Goal: Entertainment & Leisure: Browse casually

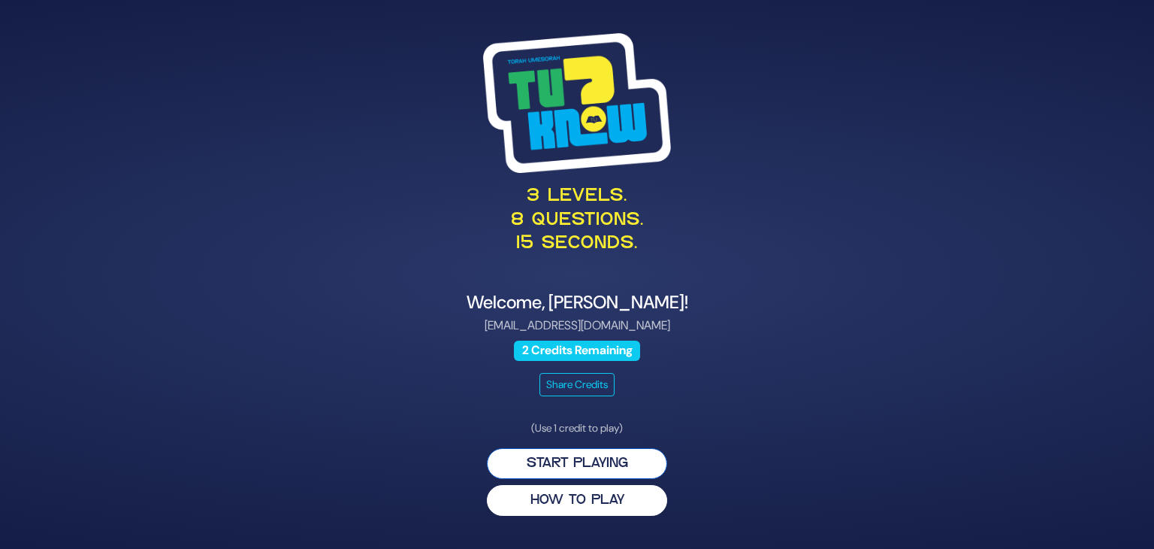
click at [632, 461] on button "Start Playing" at bounding box center [577, 463] width 180 height 31
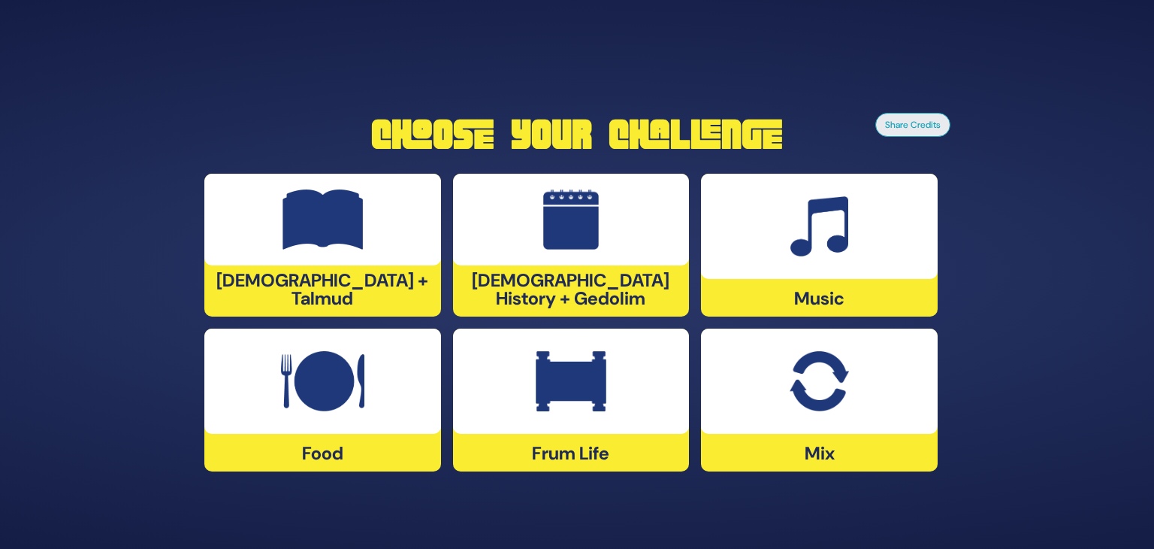
click at [288, 419] on div at bounding box center [322, 380] width 237 height 105
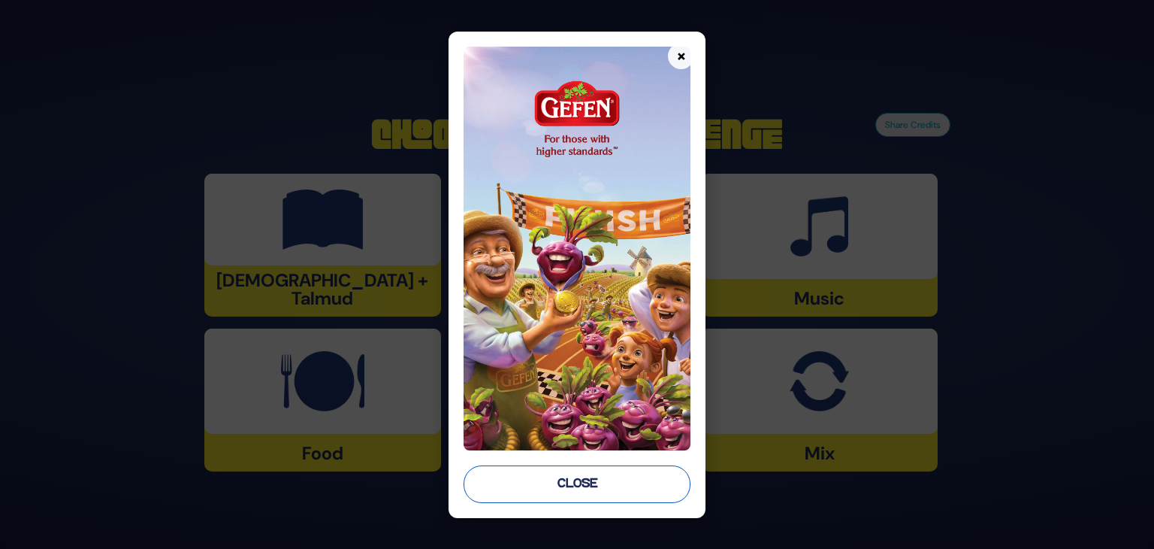
click at [614, 473] on button "Close" at bounding box center [577, 484] width 227 height 38
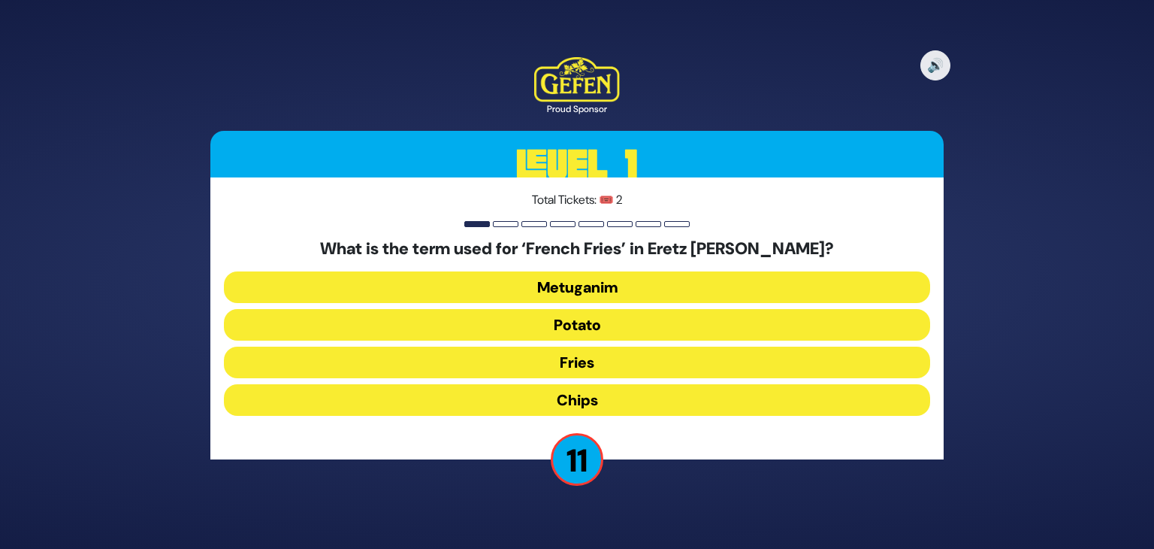
click at [573, 409] on button "Chips" at bounding box center [577, 400] width 706 height 32
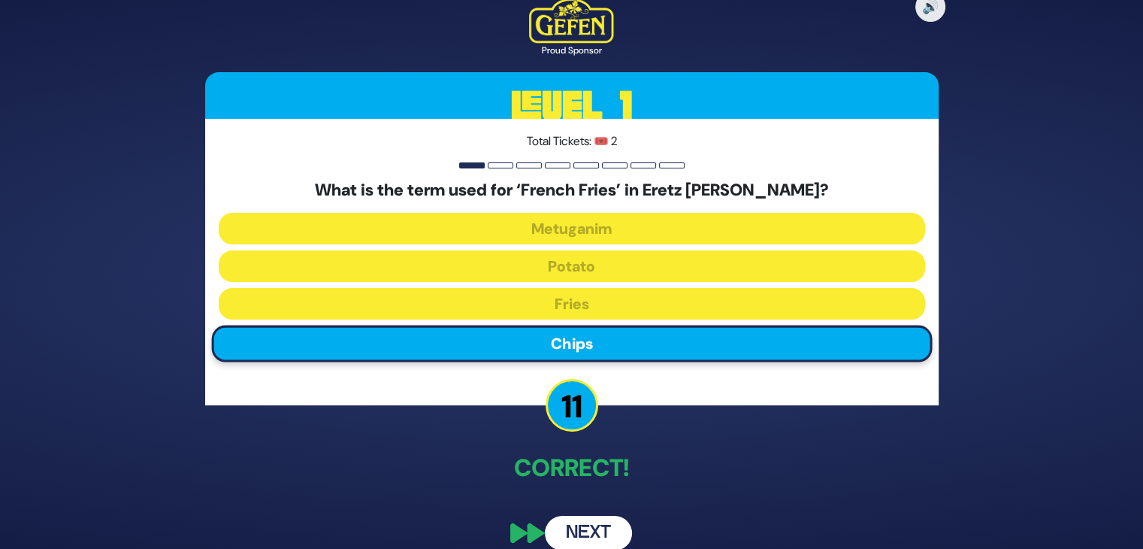
click at [590, 527] on button "Next" at bounding box center [588, 532] width 87 height 35
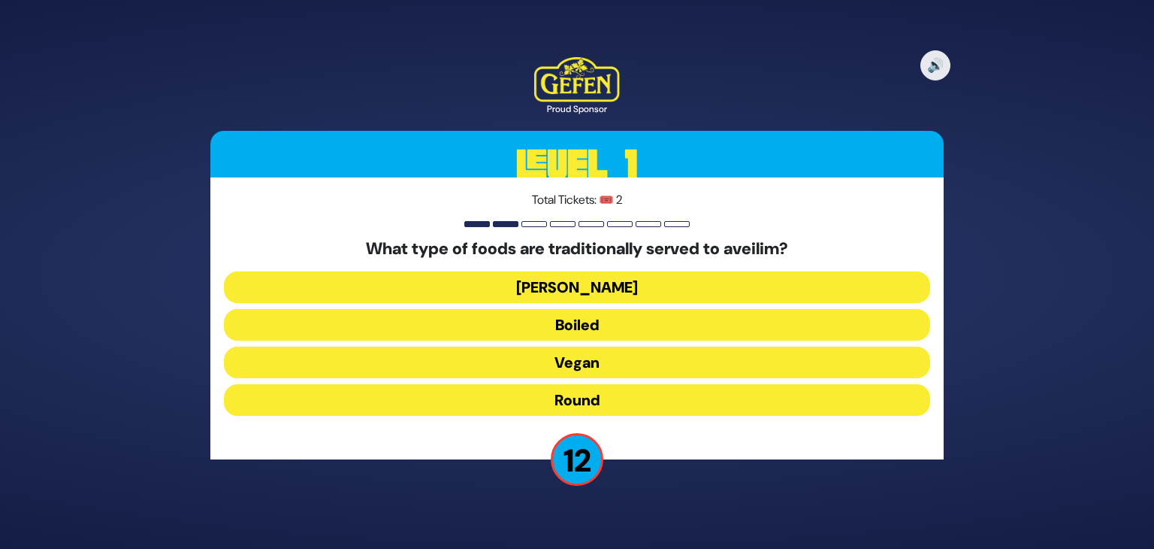
click at [552, 398] on button "Round" at bounding box center [577, 400] width 706 height 32
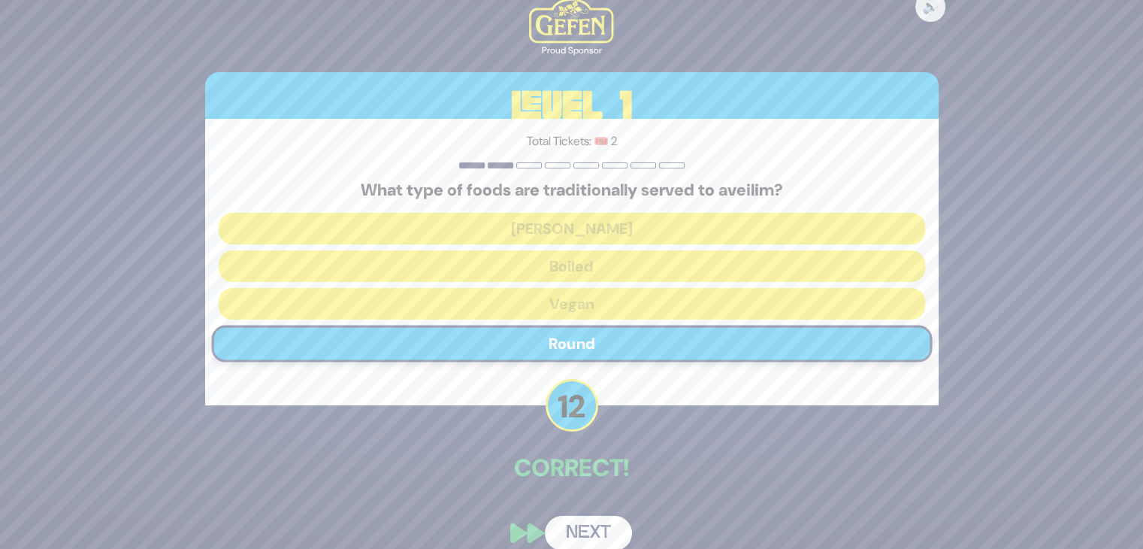
click at [594, 527] on button "Next" at bounding box center [588, 532] width 87 height 35
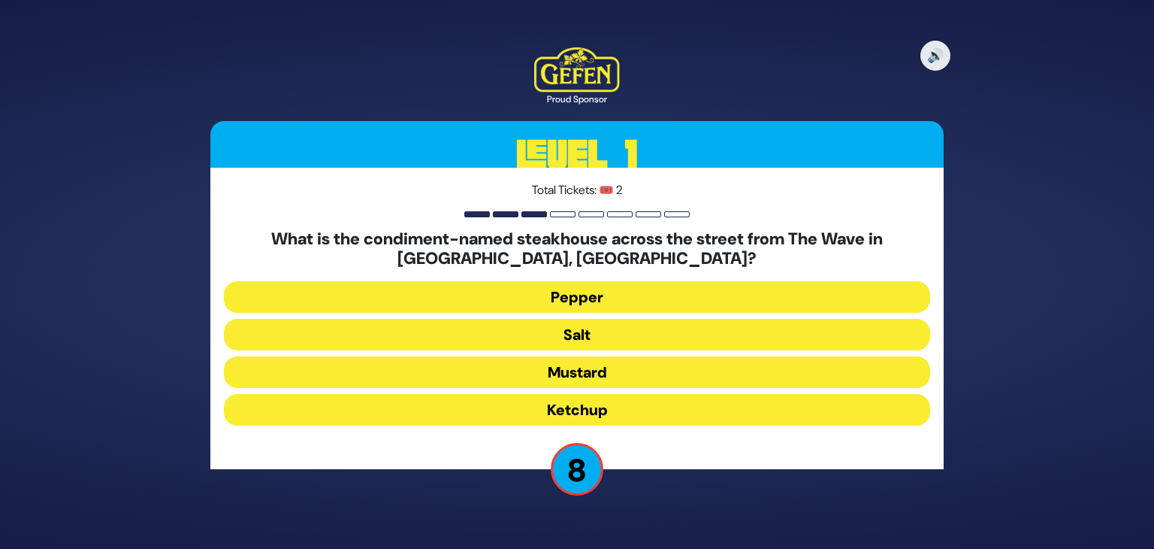
click at [612, 330] on button "Salt" at bounding box center [577, 335] width 706 height 32
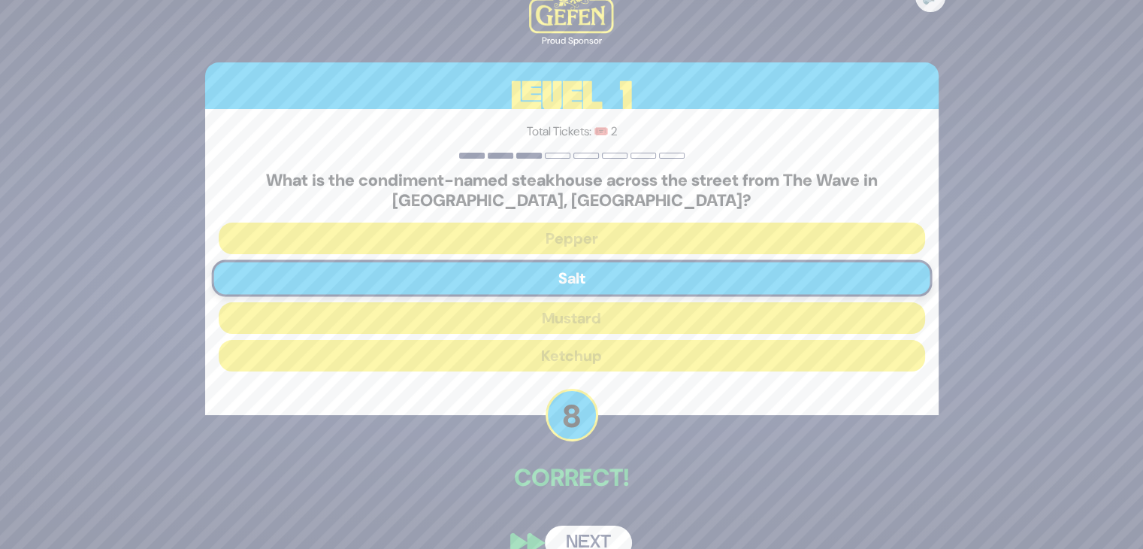
click at [597, 527] on button "Next" at bounding box center [588, 542] width 87 height 35
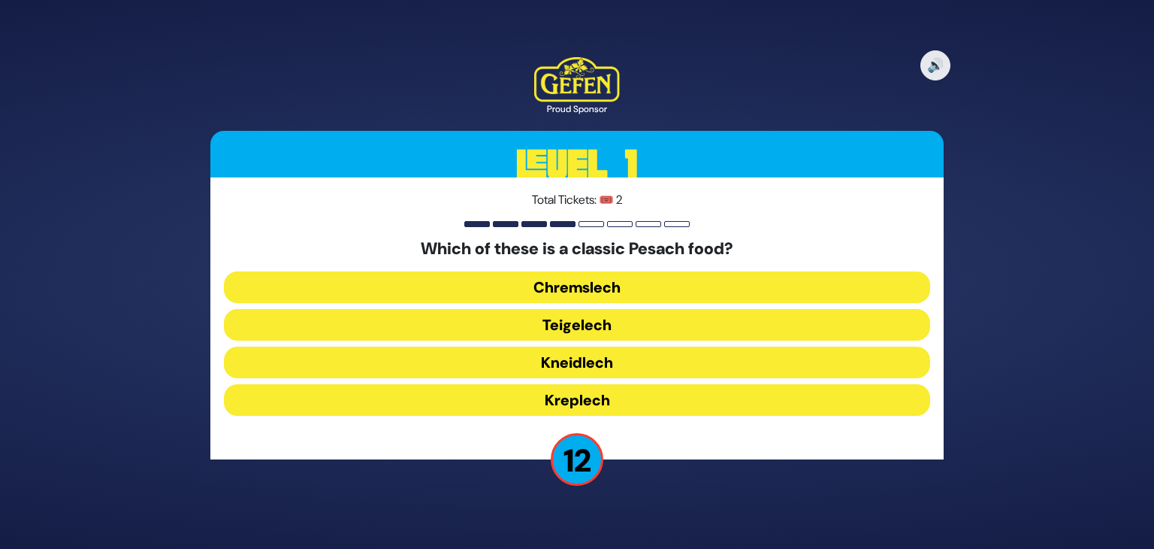
click at [622, 283] on button "Chremslech" at bounding box center [577, 287] width 706 height 32
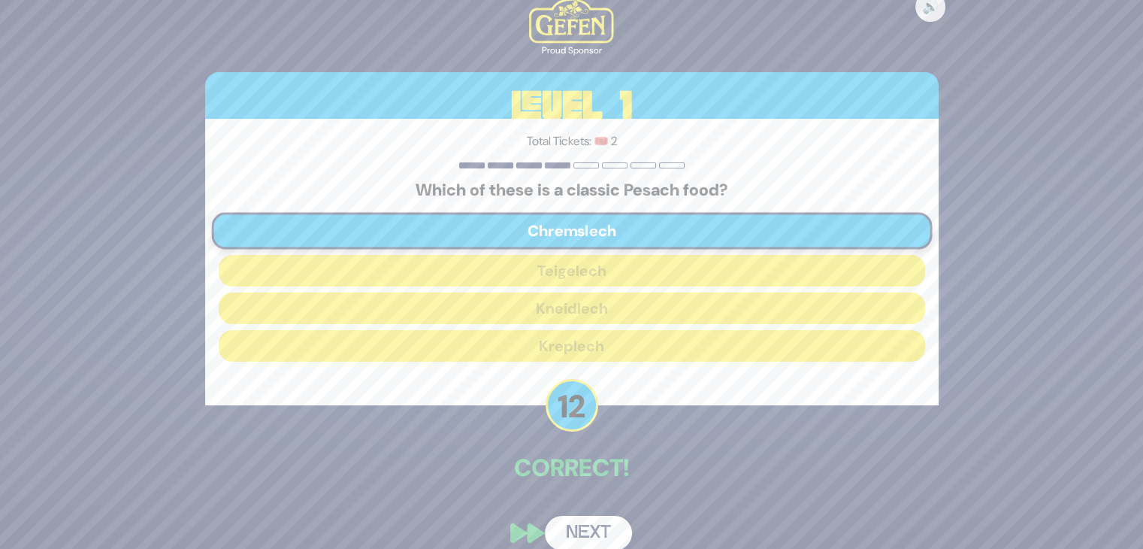
click at [604, 537] on button "Next" at bounding box center [588, 532] width 87 height 35
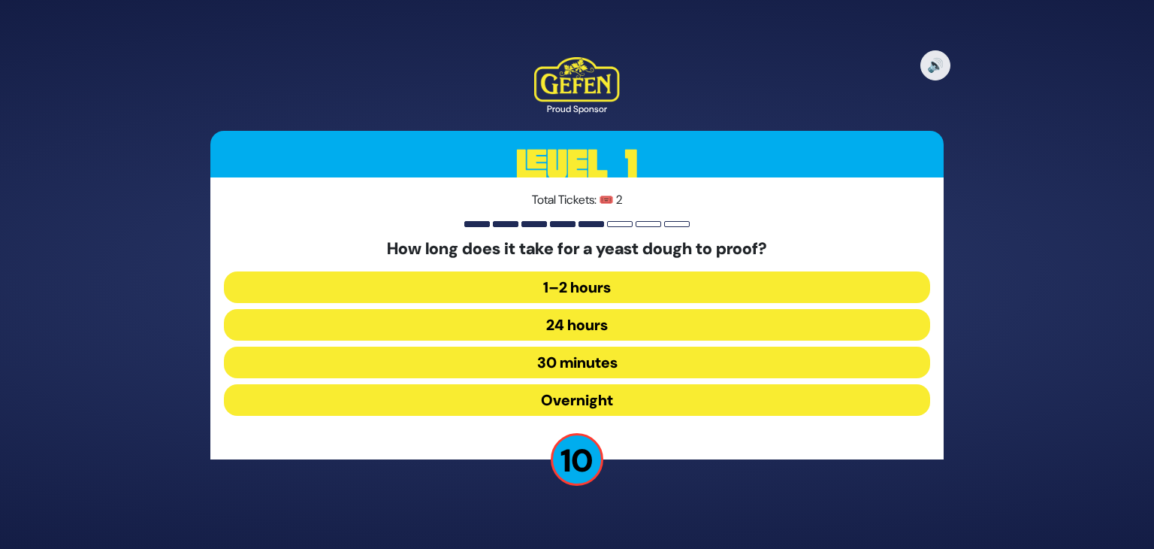
click at [638, 283] on button "1–2 hours" at bounding box center [577, 287] width 706 height 32
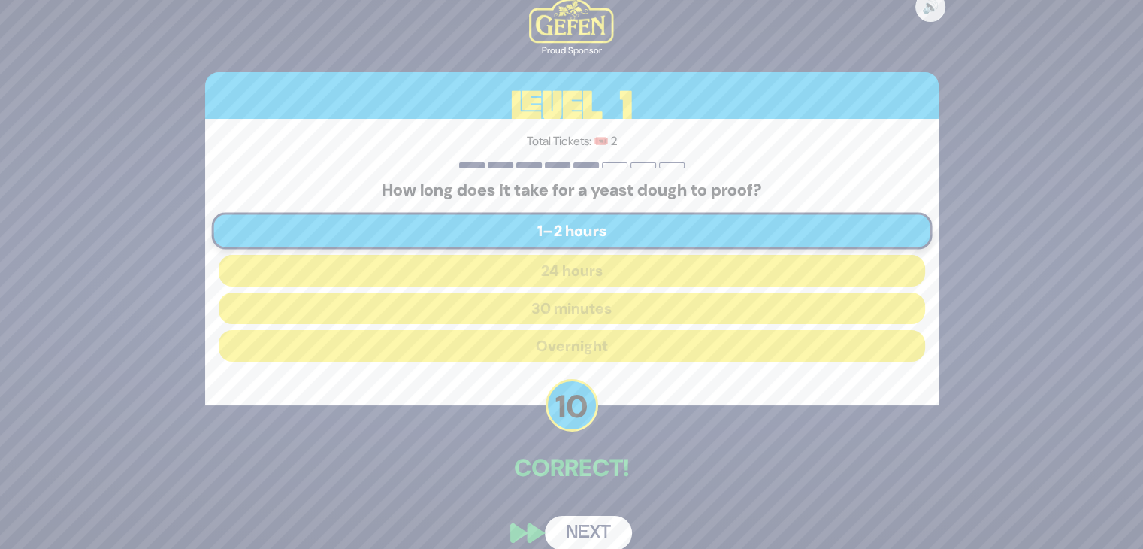
click at [604, 533] on button "Next" at bounding box center [588, 532] width 87 height 35
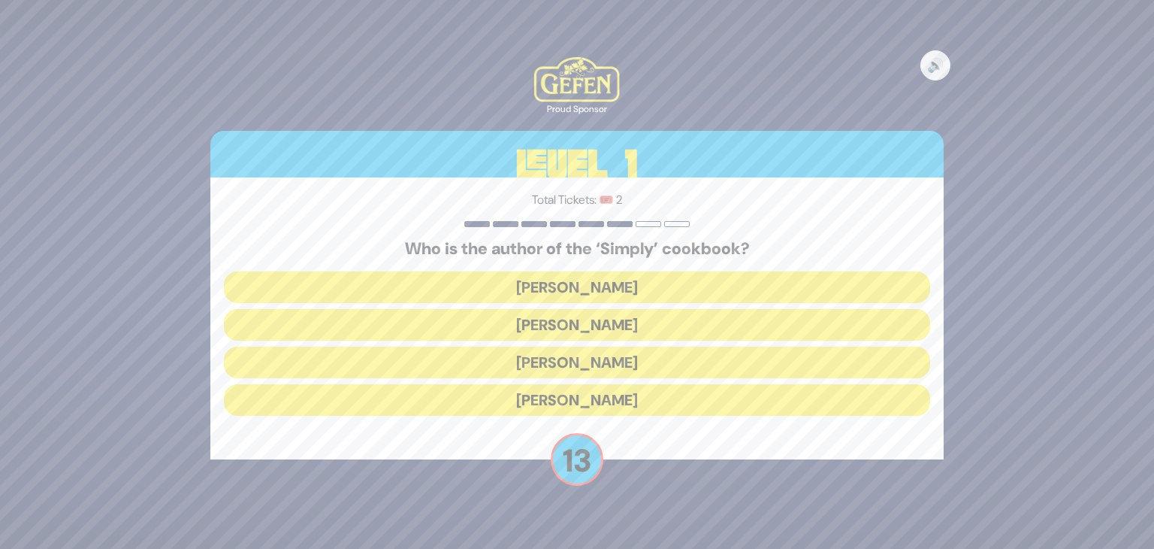
click at [626, 391] on button "[PERSON_NAME]" at bounding box center [577, 400] width 706 height 32
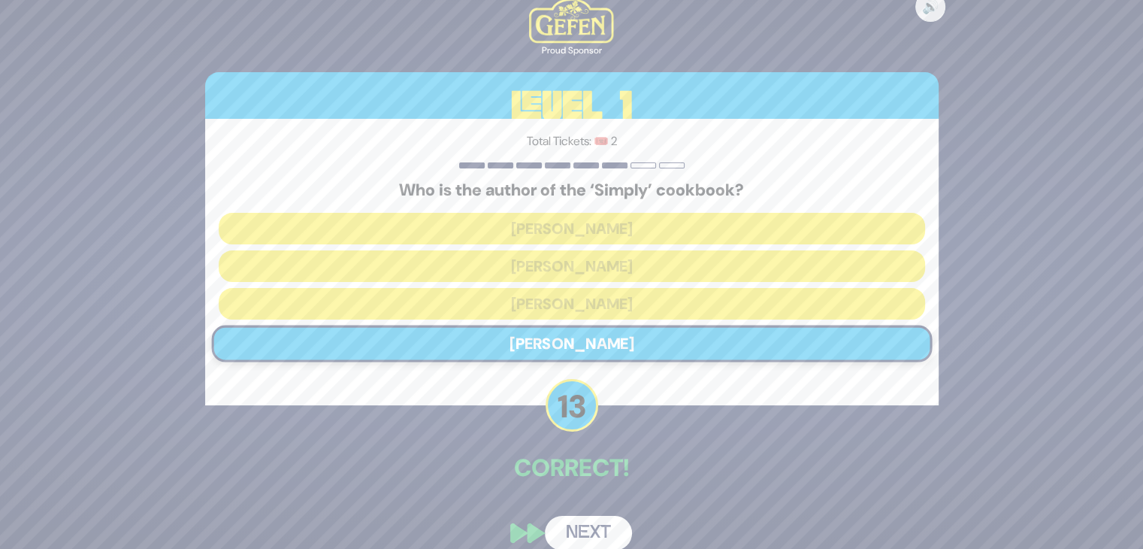
click at [602, 531] on button "Next" at bounding box center [588, 532] width 87 height 35
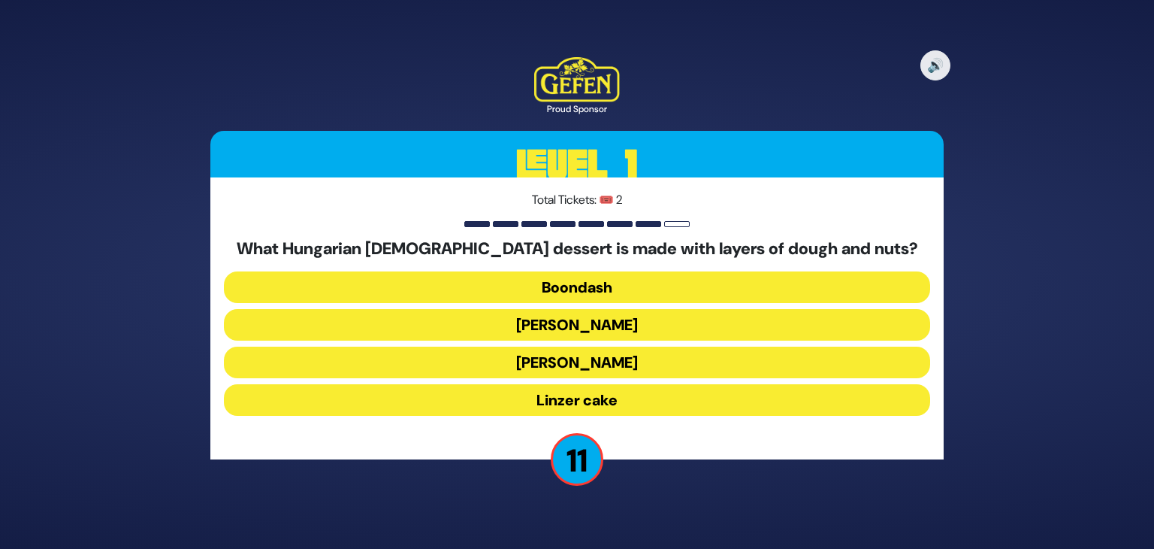
click at [586, 391] on button "Linzer cake" at bounding box center [577, 400] width 706 height 32
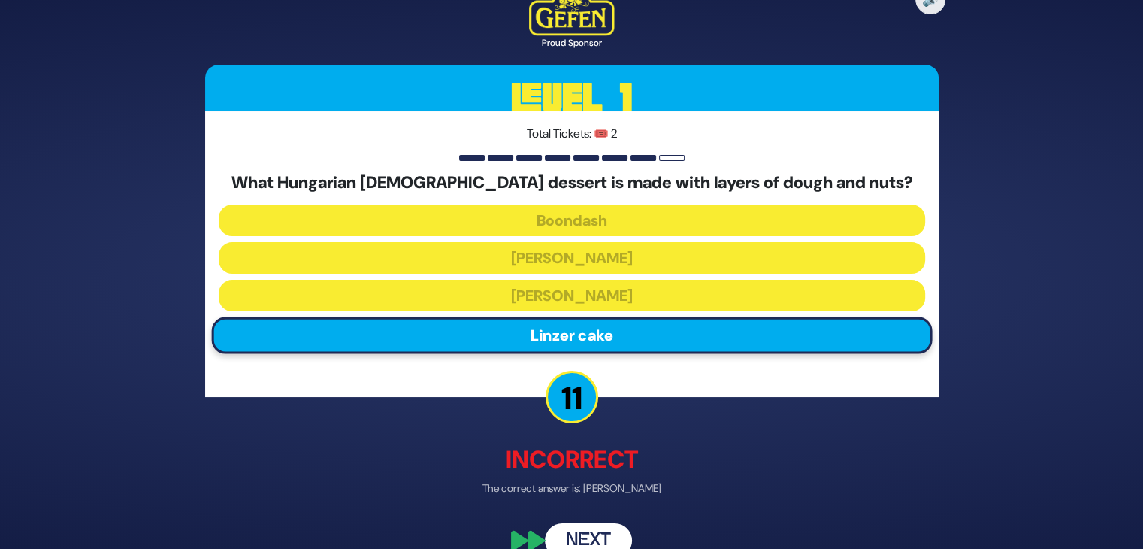
click at [584, 536] on button "Next" at bounding box center [588, 540] width 87 height 35
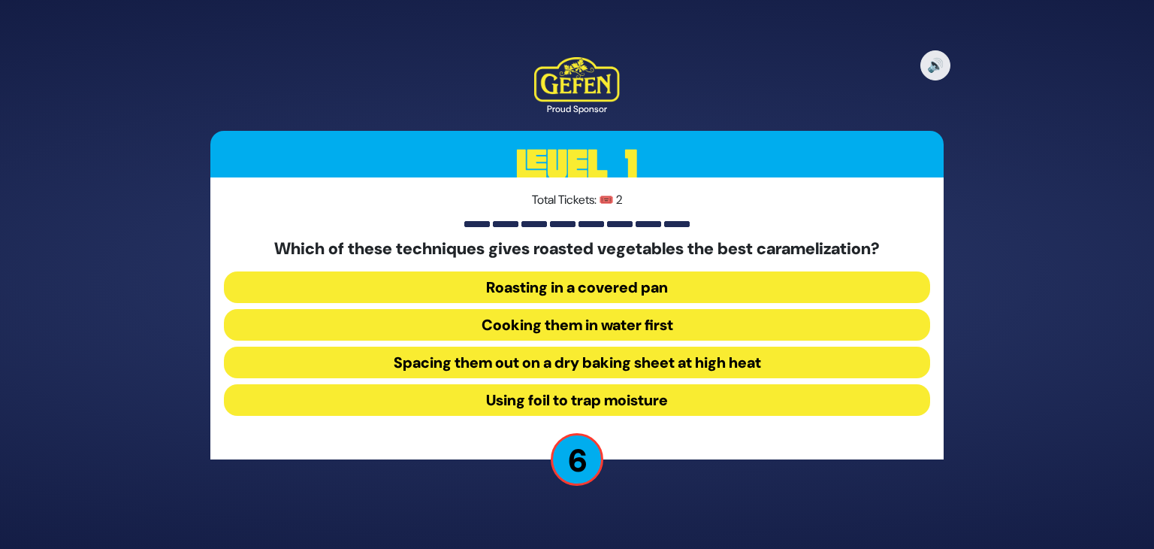
click at [540, 352] on button "Spacing them out on a dry baking sheet at high heat" at bounding box center [577, 362] width 706 height 32
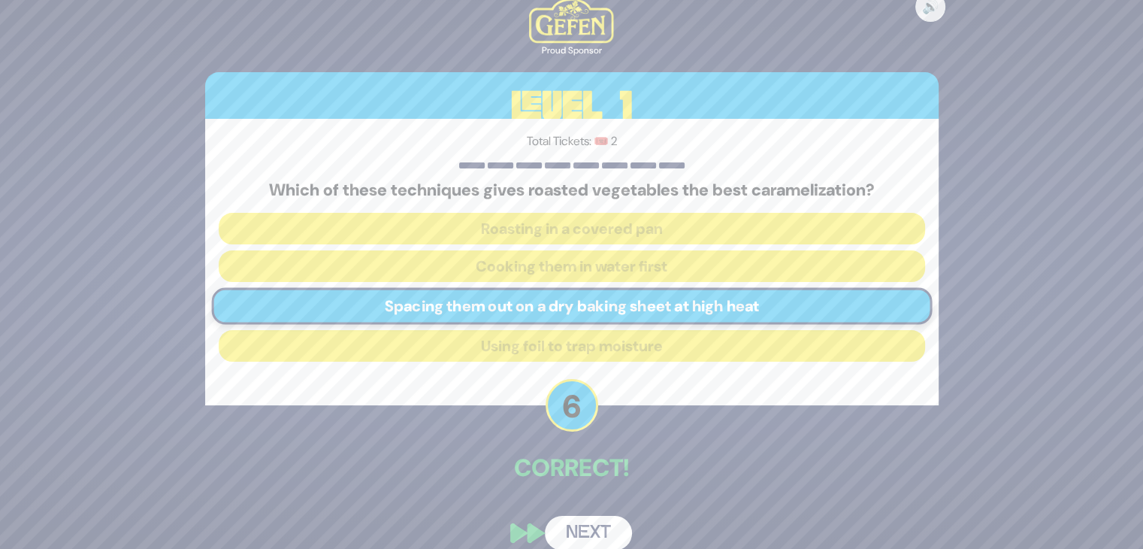
click at [609, 494] on div "🔊 Proud Sponsor Level 1 Total Tickets: 🎟️ 2 Which of these techniques gives roa…" at bounding box center [571, 273] width 769 height 587
click at [592, 531] on button "Next" at bounding box center [588, 532] width 87 height 35
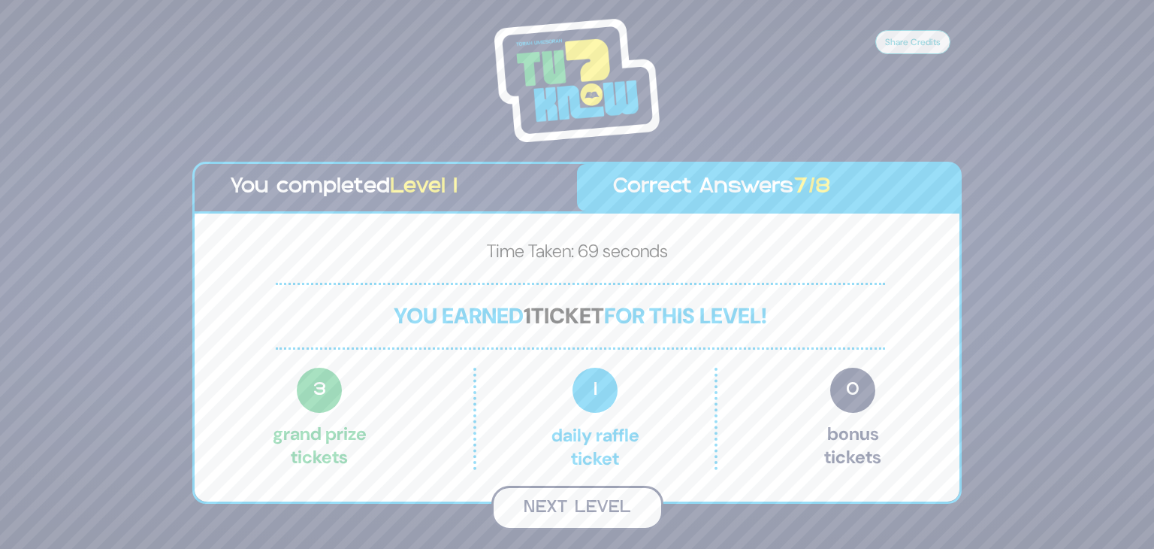
click at [568, 501] on button "Next Level" at bounding box center [577, 507] width 172 height 44
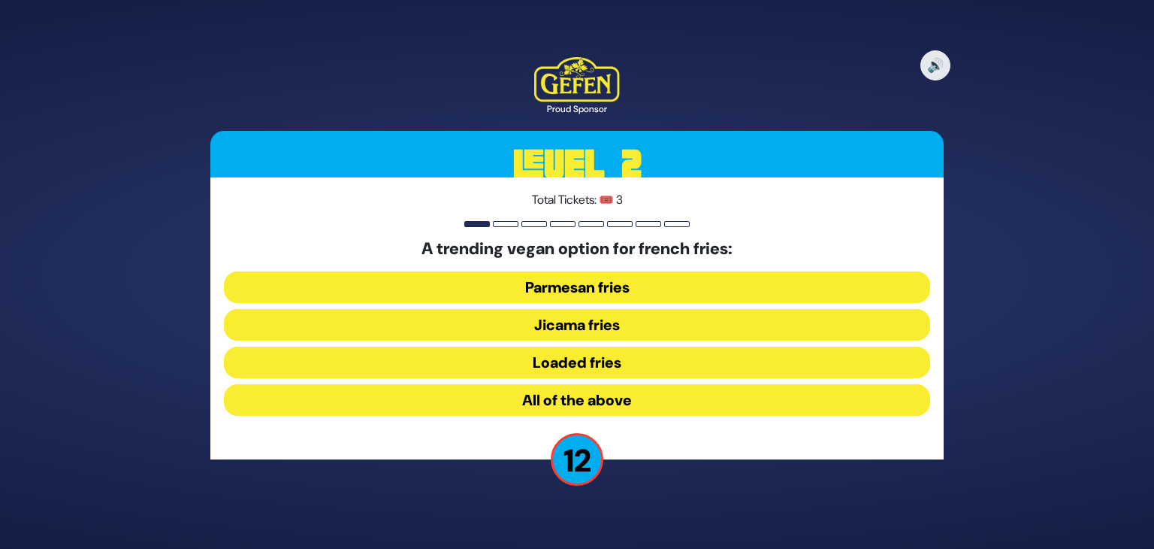
click at [501, 321] on button "Jicama fries" at bounding box center [577, 325] width 706 height 32
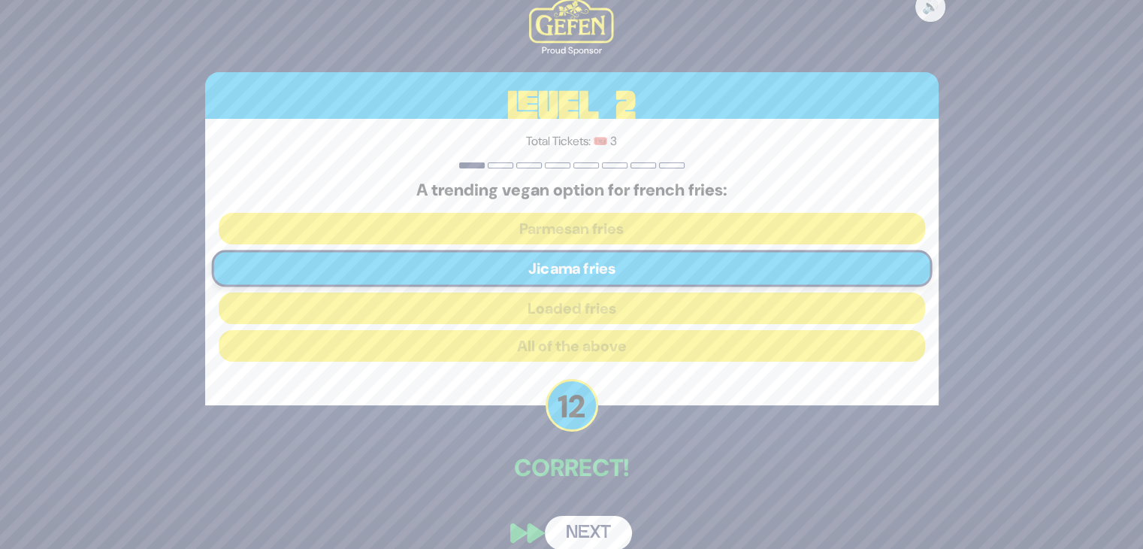
click at [582, 526] on button "Next" at bounding box center [588, 532] width 87 height 35
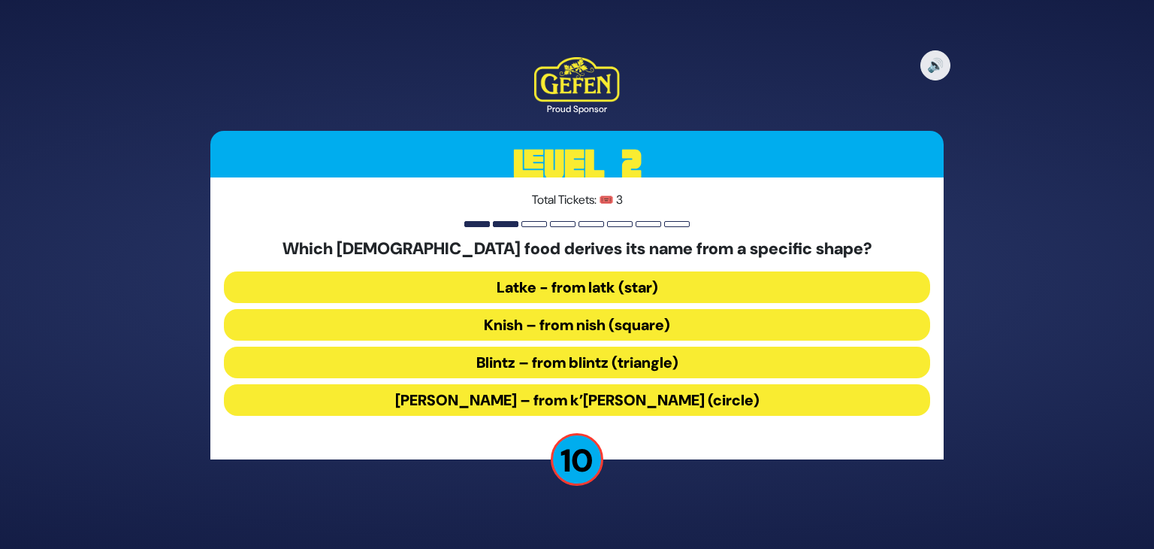
click at [536, 400] on button "[PERSON_NAME] – from k’[PERSON_NAME] (circle)" at bounding box center [577, 400] width 706 height 32
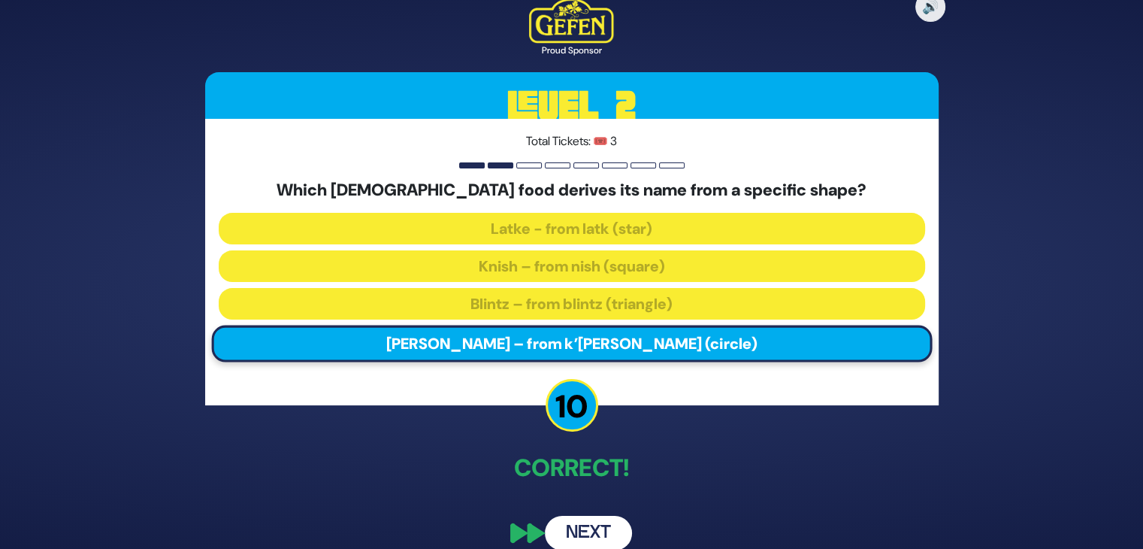
click at [592, 524] on button "Next" at bounding box center [588, 532] width 87 height 35
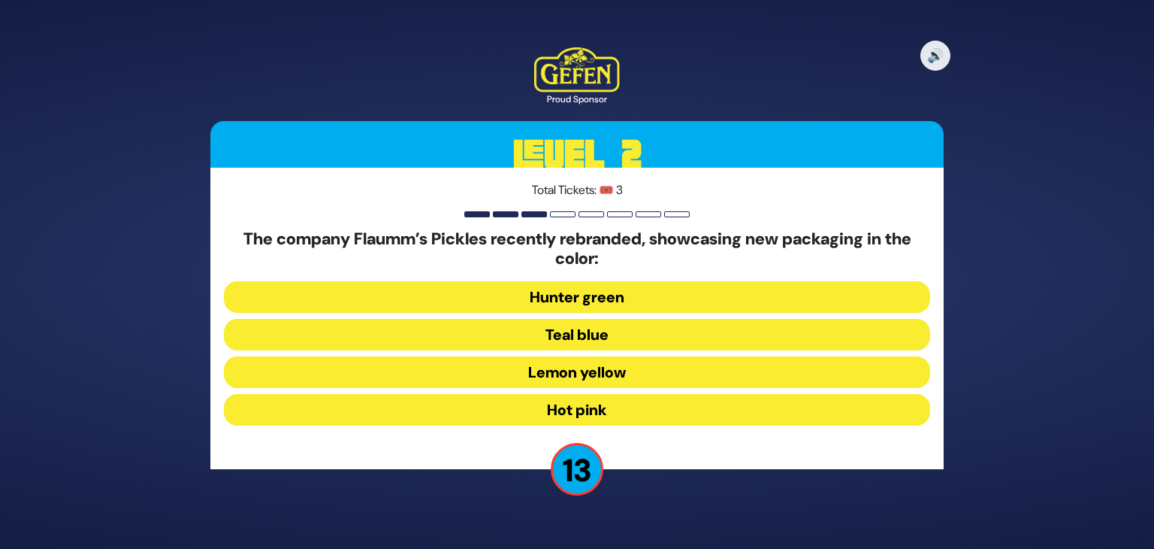
click at [503, 408] on button "Hot pink" at bounding box center [577, 410] width 706 height 32
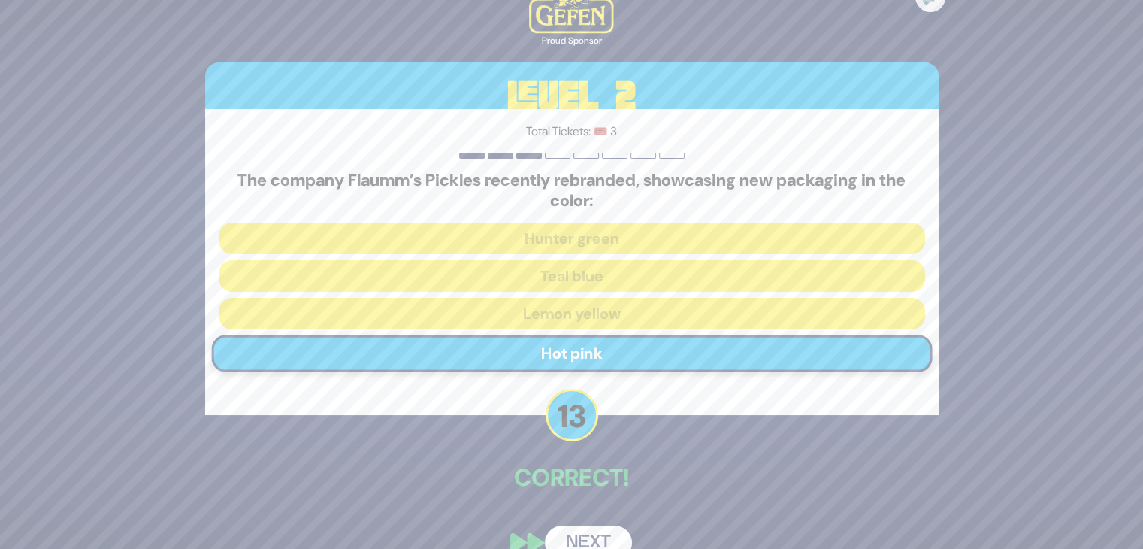
click at [577, 535] on button "Next" at bounding box center [588, 542] width 87 height 35
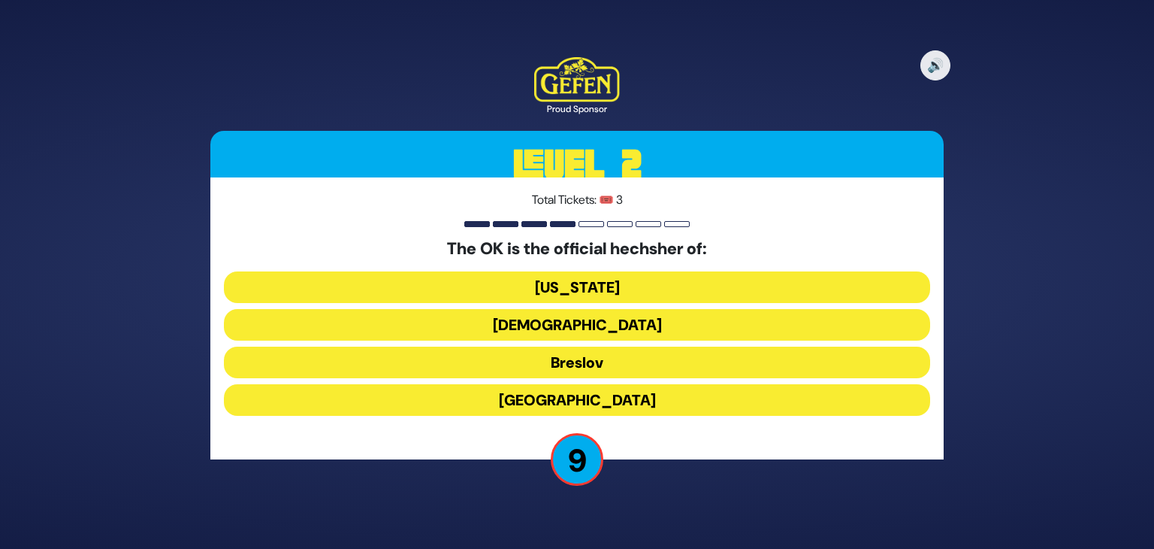
click at [609, 291] on button "[US_STATE]" at bounding box center [577, 287] width 706 height 32
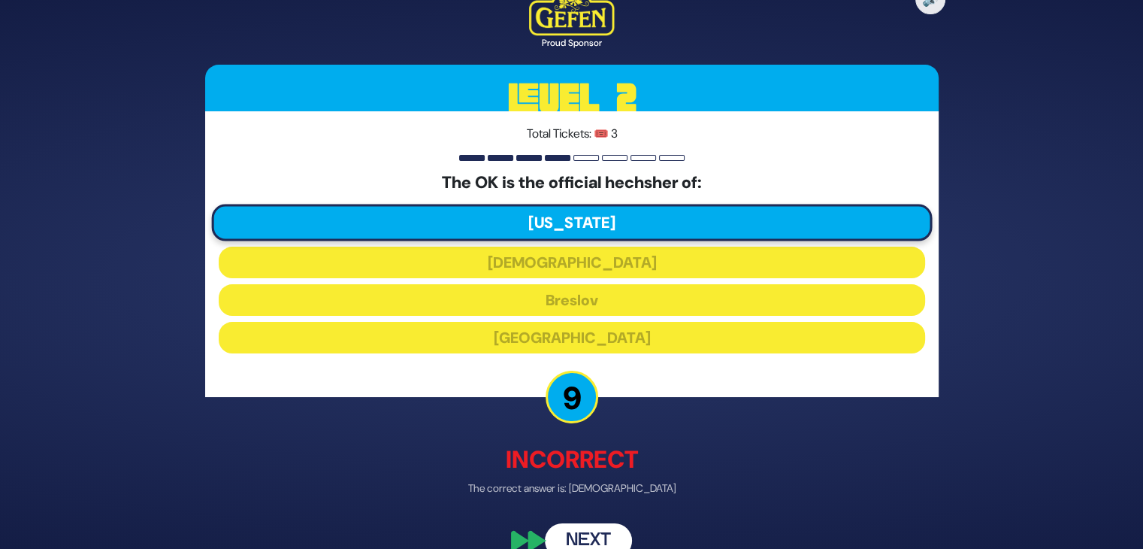
click at [595, 529] on button "Next" at bounding box center [588, 540] width 87 height 35
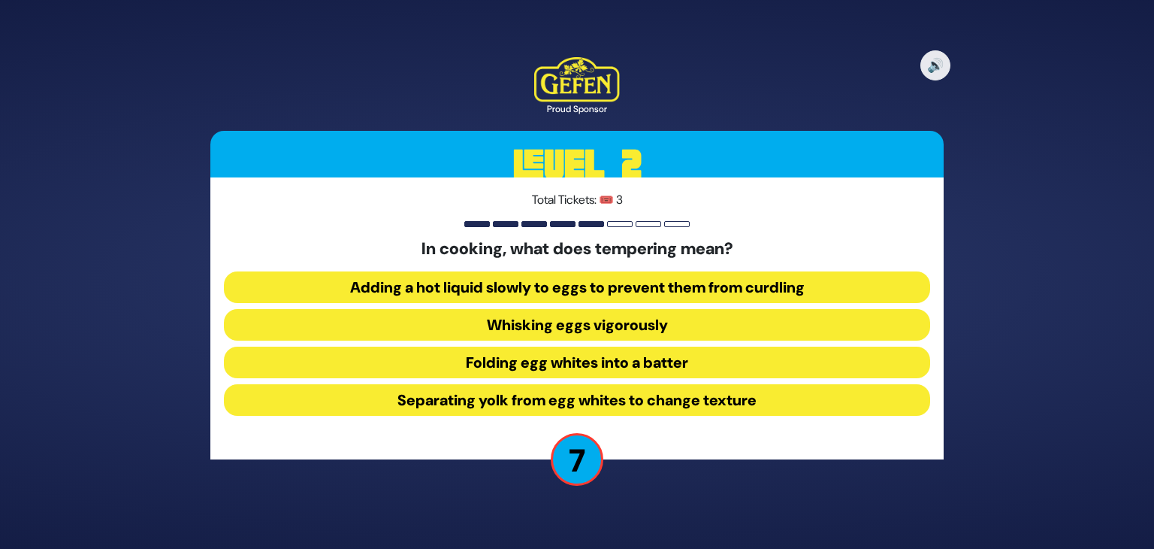
click at [428, 368] on button "Folding egg whites into a batter" at bounding box center [577, 362] width 706 height 32
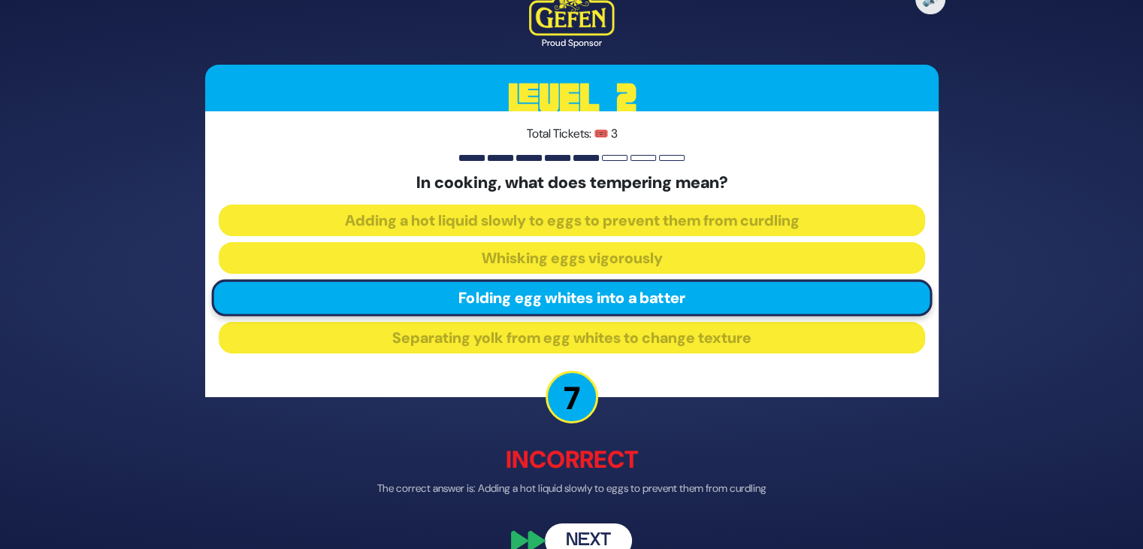
click at [612, 537] on button "Next" at bounding box center [588, 540] width 87 height 35
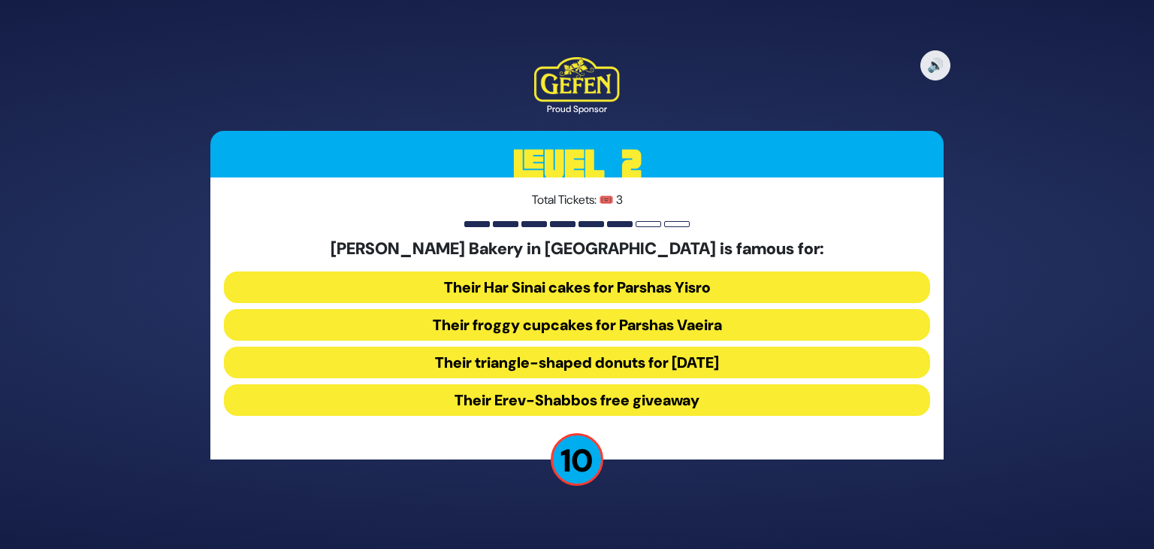
click at [676, 328] on button "Their froggy cupcakes for Parshas Vaeira" at bounding box center [577, 325] width 706 height 32
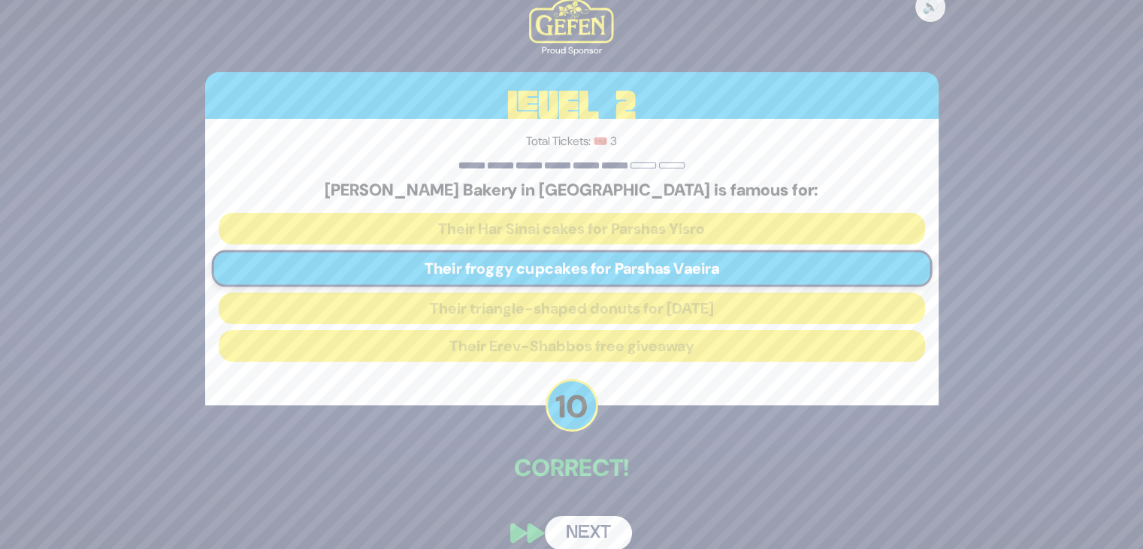
click at [601, 522] on button "Next" at bounding box center [588, 532] width 87 height 35
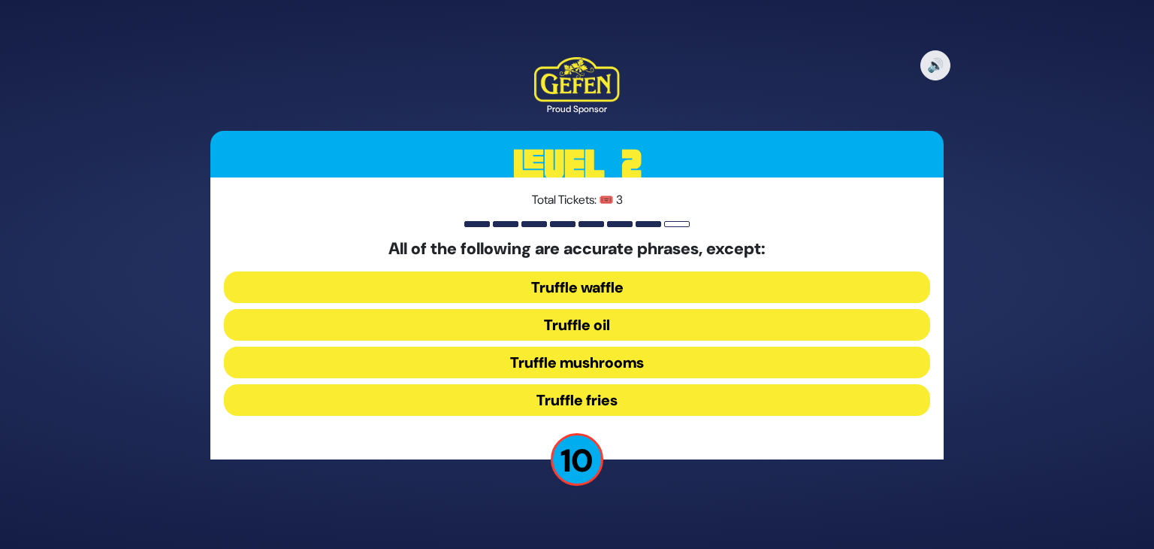
click at [602, 286] on button "Truffle waffle" at bounding box center [577, 287] width 706 height 32
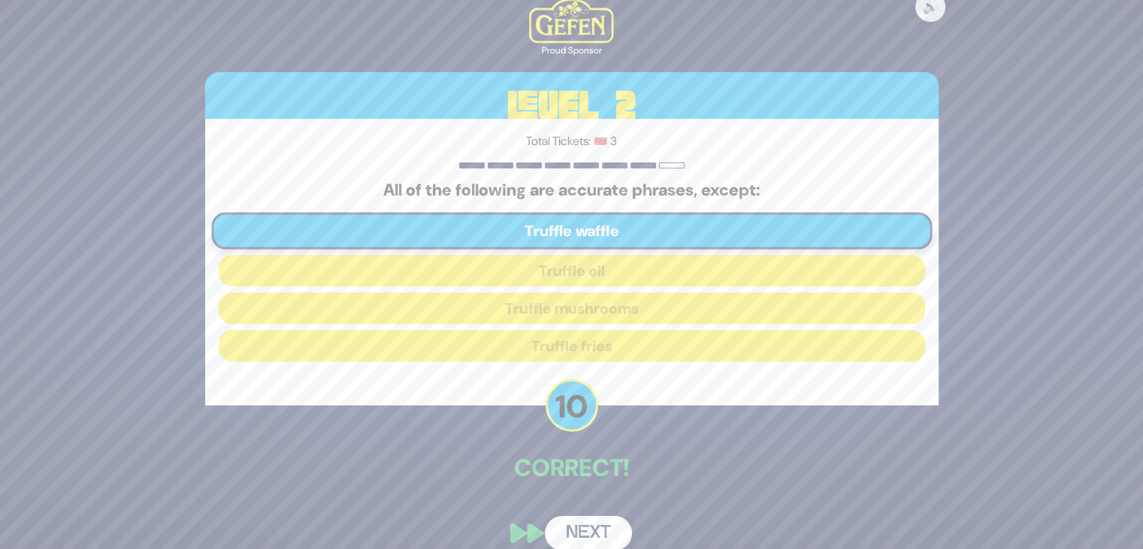
click at [595, 529] on button "Next" at bounding box center [588, 532] width 87 height 35
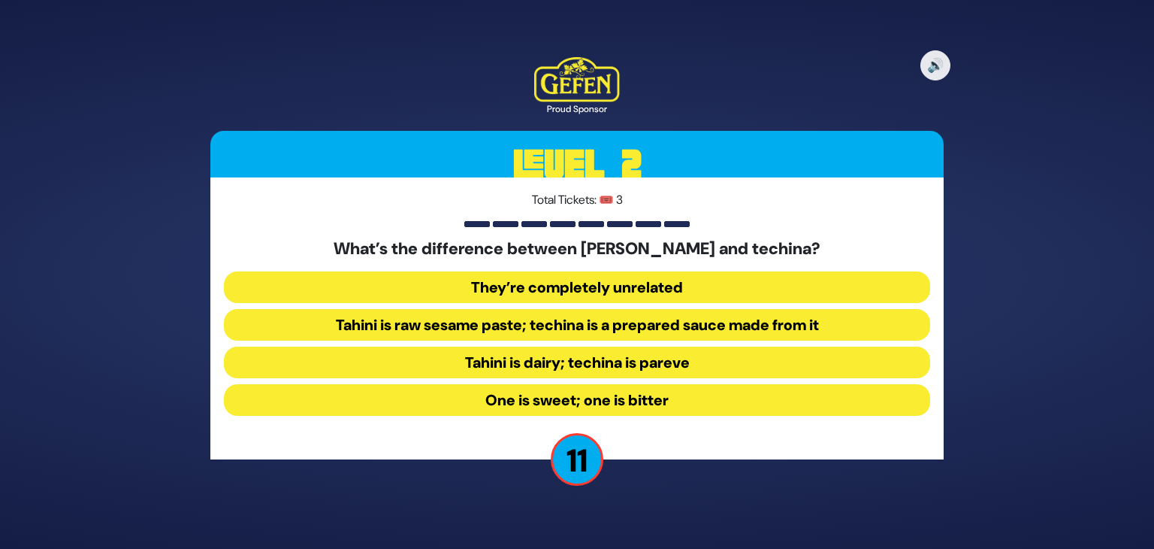
click at [570, 334] on button "Tahini is raw sesame paste; techina is a prepared sauce made from it" at bounding box center [577, 325] width 706 height 32
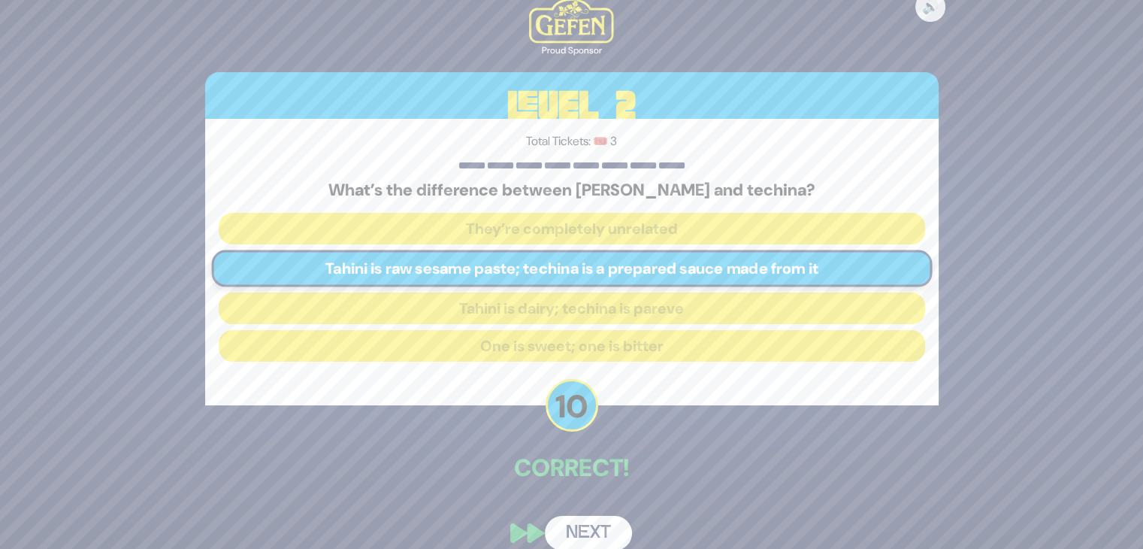
click at [589, 502] on div "🔊 Proud Sponsor Level 2 Total Tickets: 🎟️ 3 What’s the difference between tahin…" at bounding box center [571, 273] width 769 height 587
click at [588, 518] on button "Next" at bounding box center [588, 532] width 87 height 35
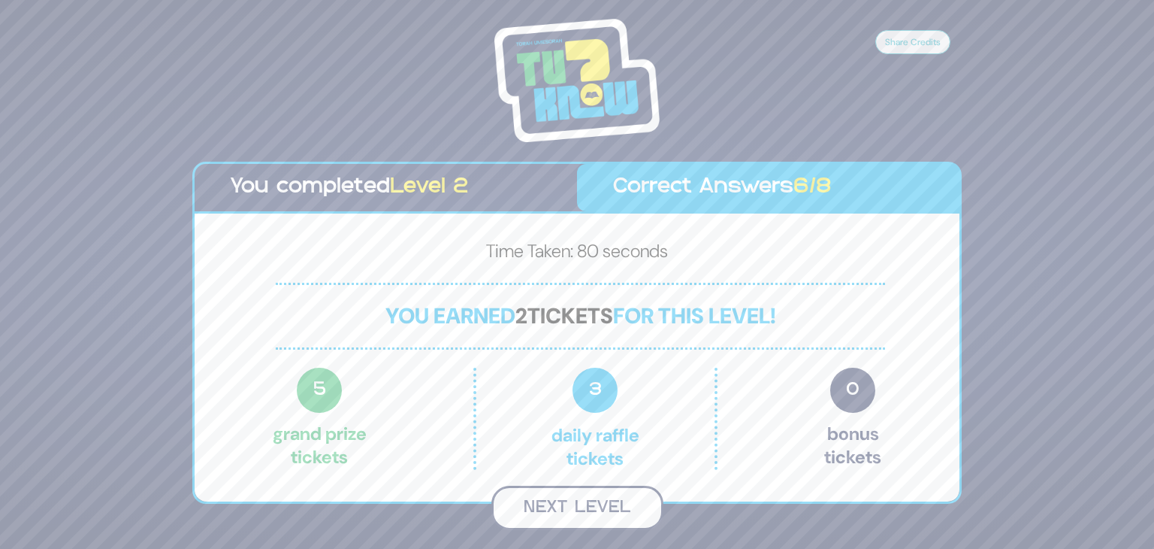
click at [570, 508] on button "Next Level" at bounding box center [577, 507] width 172 height 44
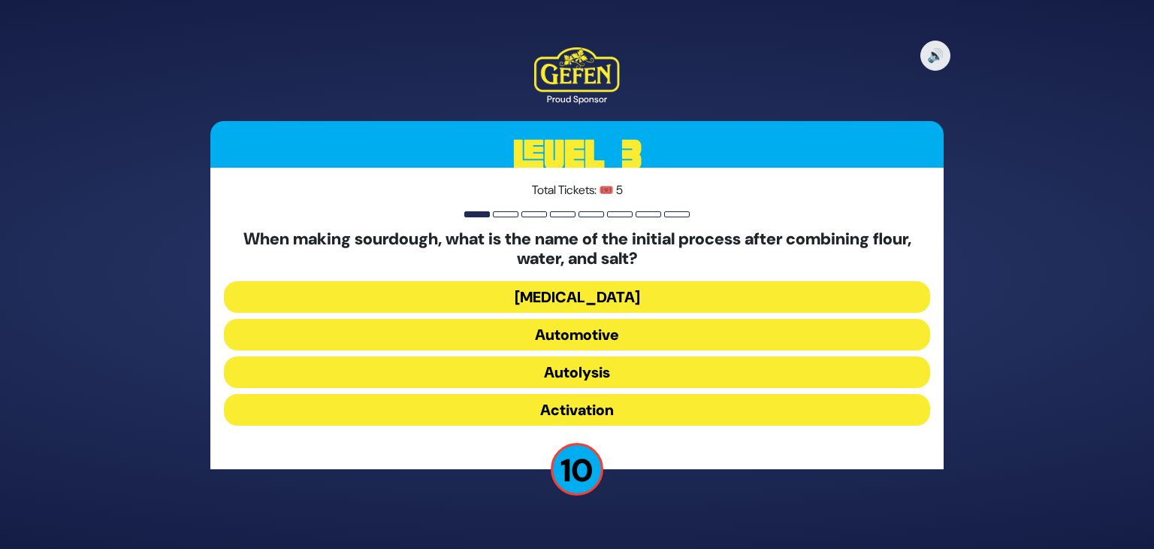
click at [652, 409] on button "Activation" at bounding box center [577, 410] width 706 height 32
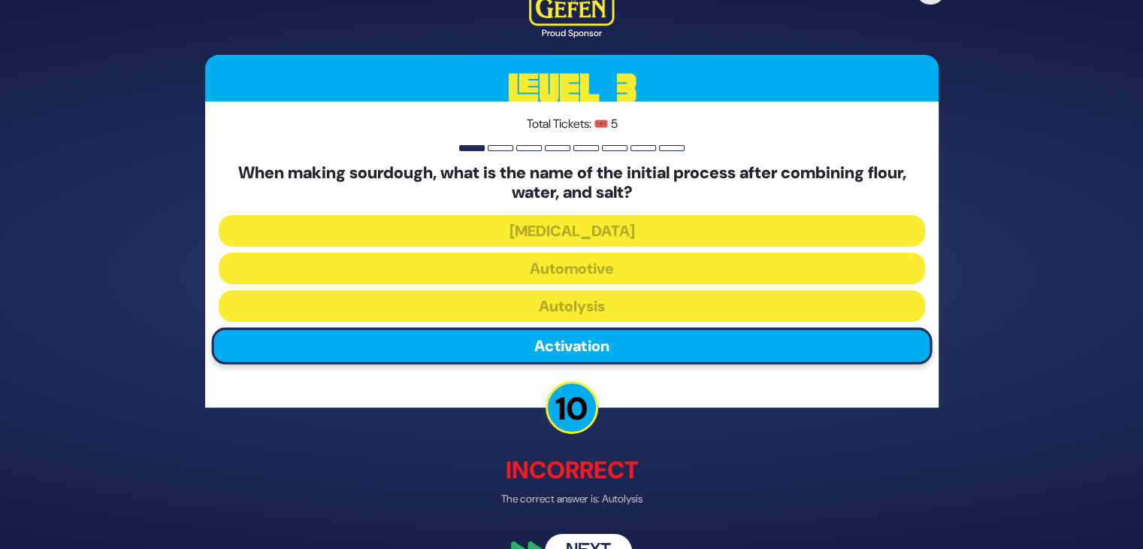
click at [584, 541] on button "Next" at bounding box center [588, 550] width 87 height 35
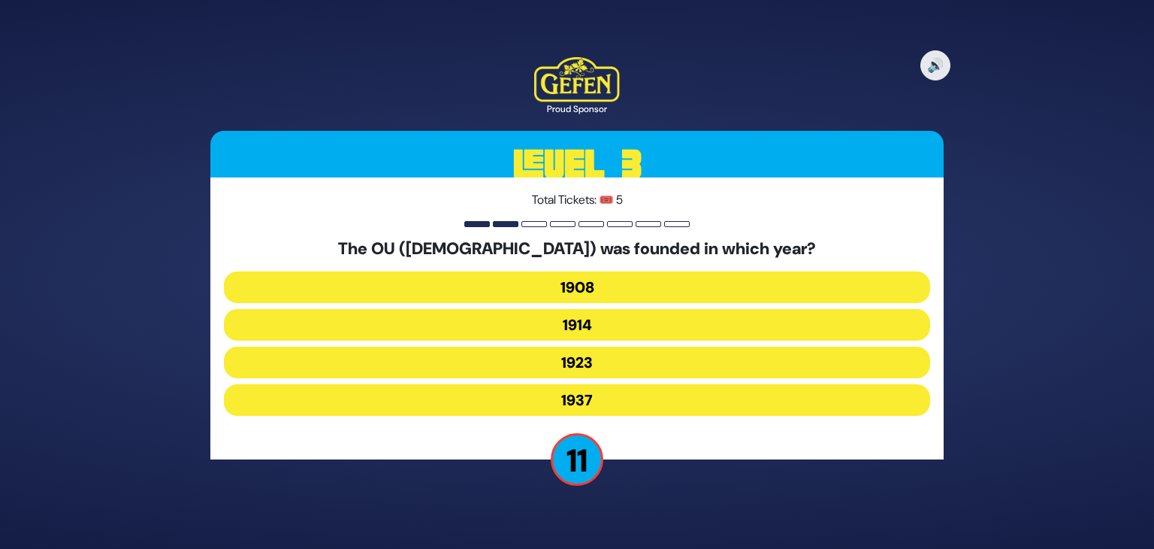
click at [627, 279] on button "1908" at bounding box center [577, 287] width 706 height 32
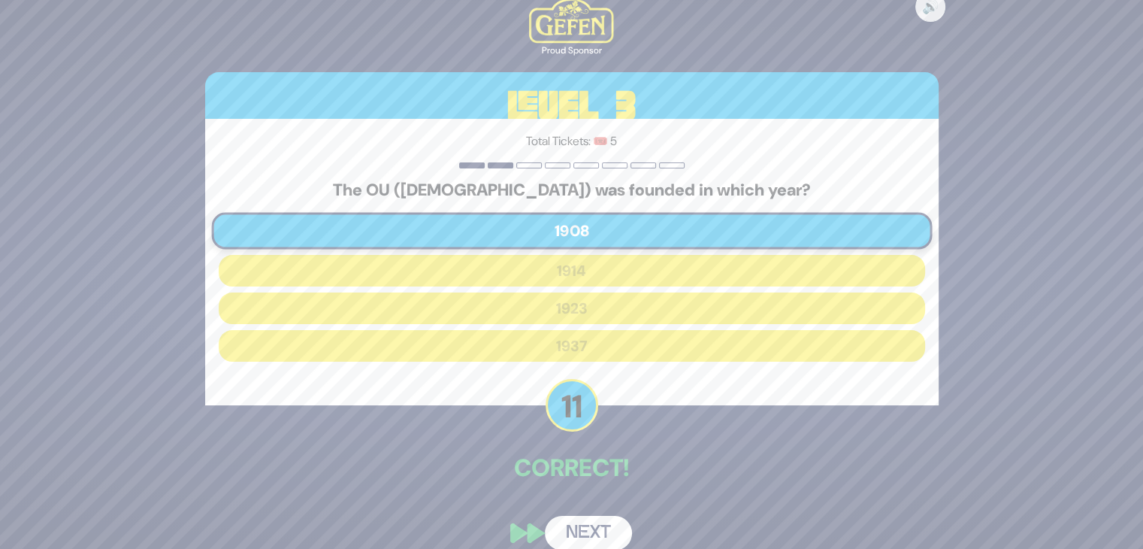
click at [593, 531] on button "Next" at bounding box center [588, 532] width 87 height 35
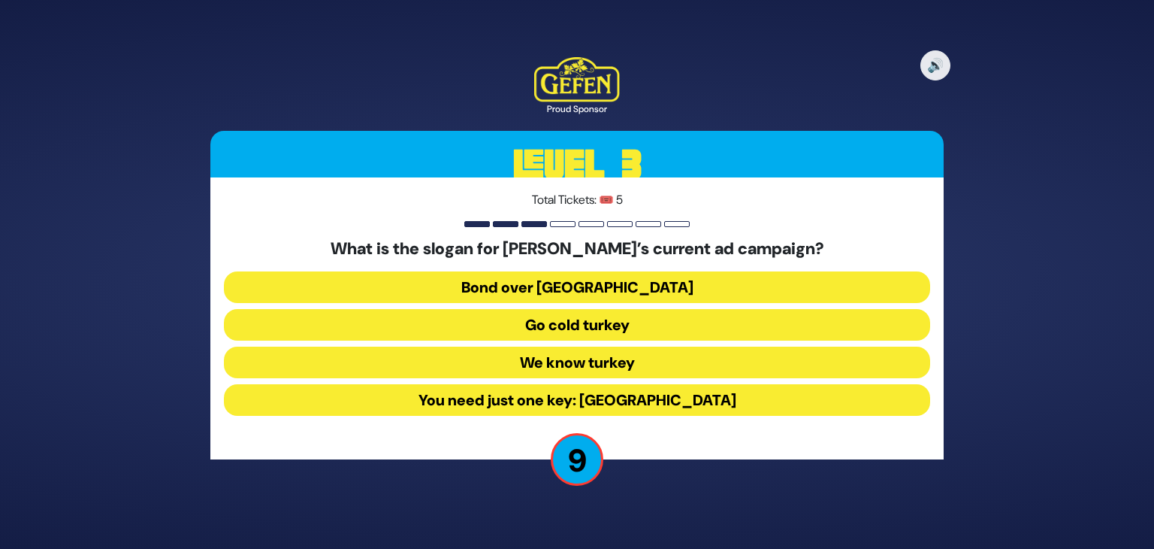
click at [583, 322] on button "Go cold turkey" at bounding box center [577, 325] width 706 height 32
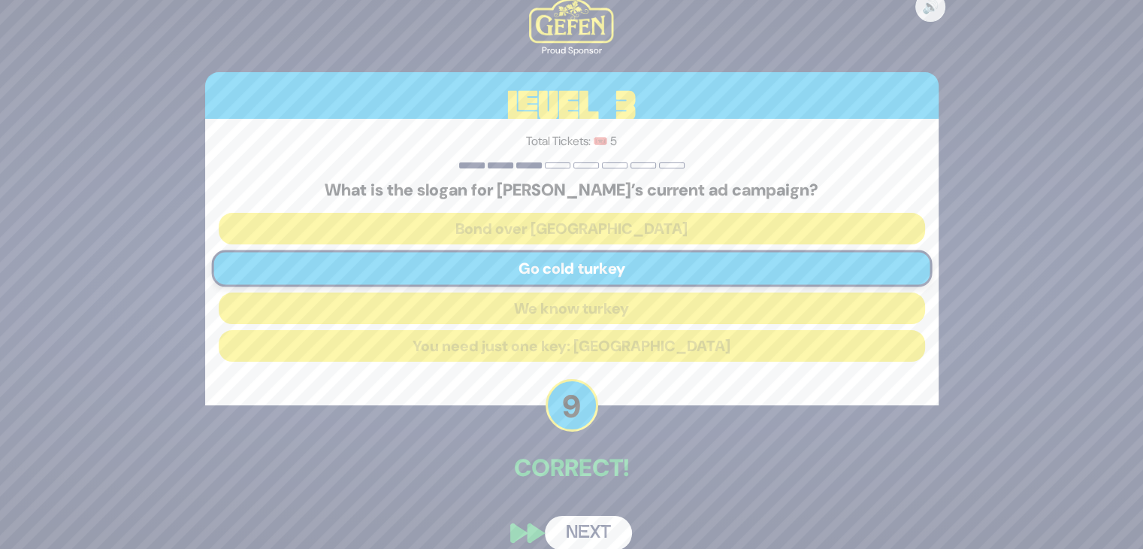
click at [568, 530] on button "Next" at bounding box center [588, 532] width 87 height 35
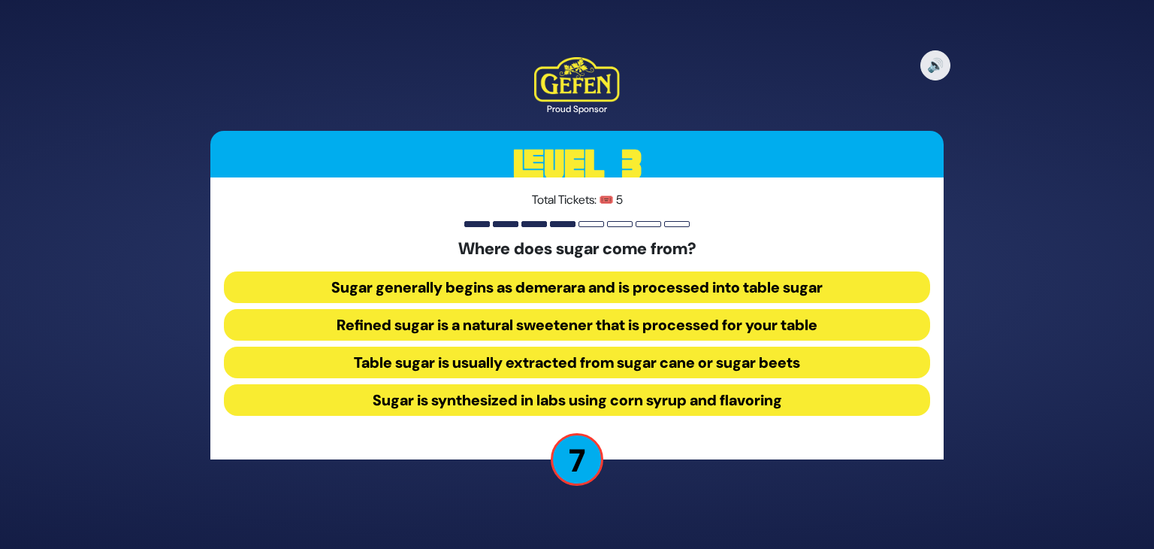
click at [618, 371] on button "Table sugar is usually extracted from sugar cane or sugar beets" at bounding box center [577, 362] width 706 height 32
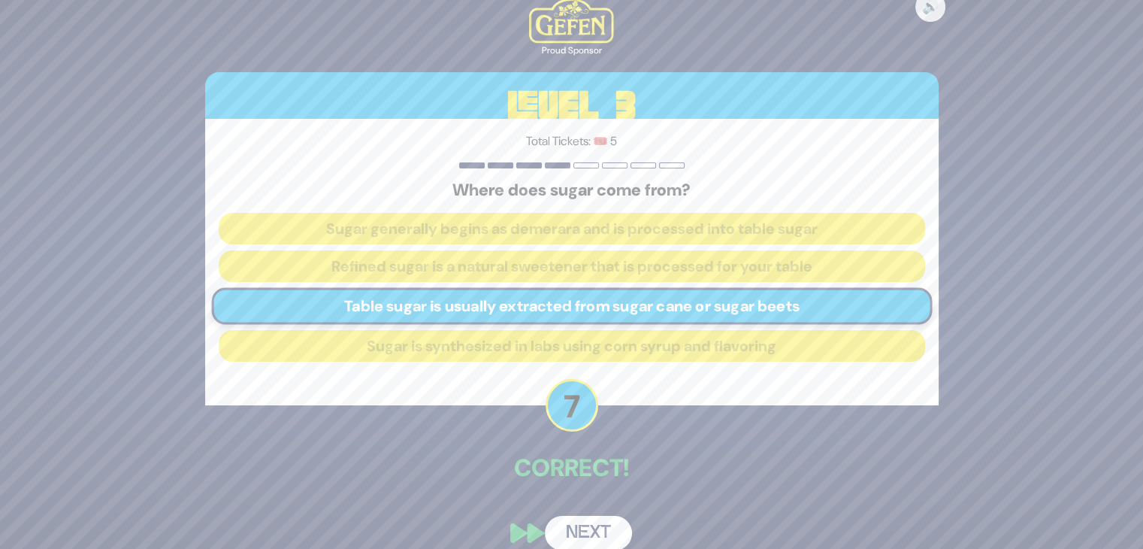
click at [602, 530] on button "Next" at bounding box center [588, 532] width 87 height 35
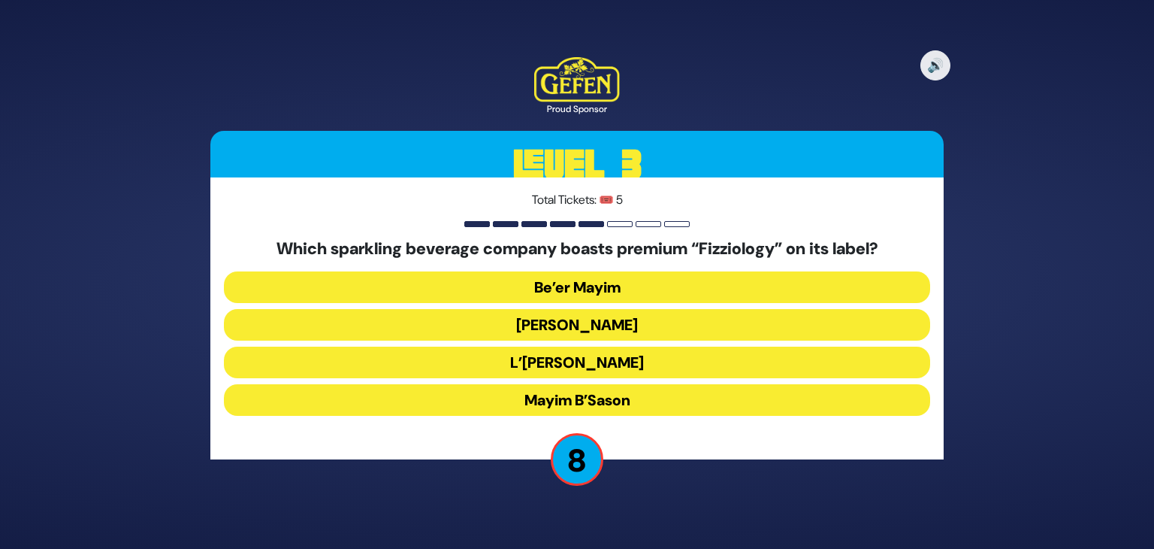
click at [622, 276] on button "Be’er Mayim" at bounding box center [577, 287] width 706 height 32
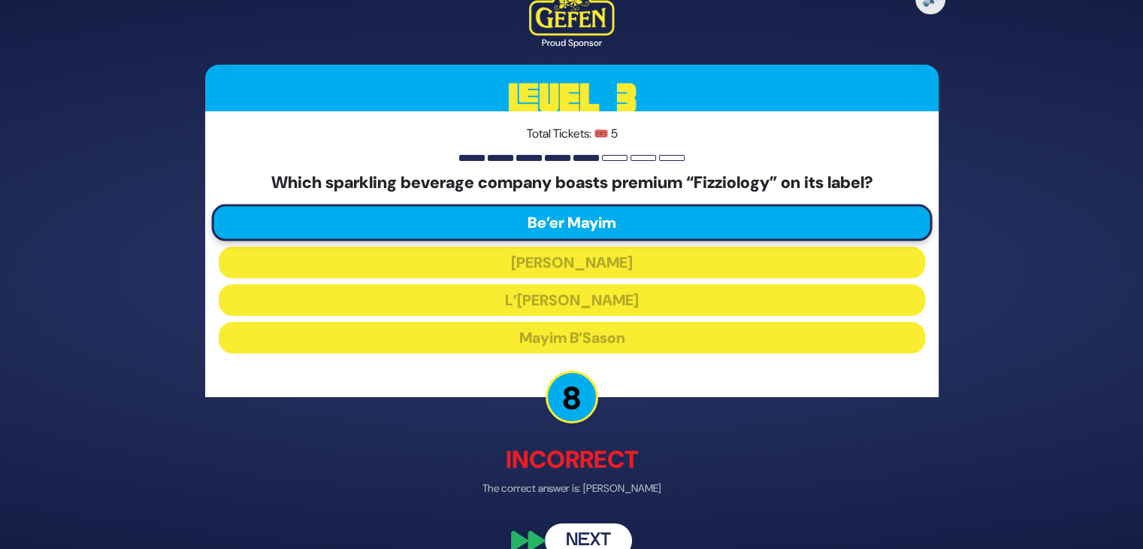
click at [591, 537] on button "Next" at bounding box center [588, 540] width 87 height 35
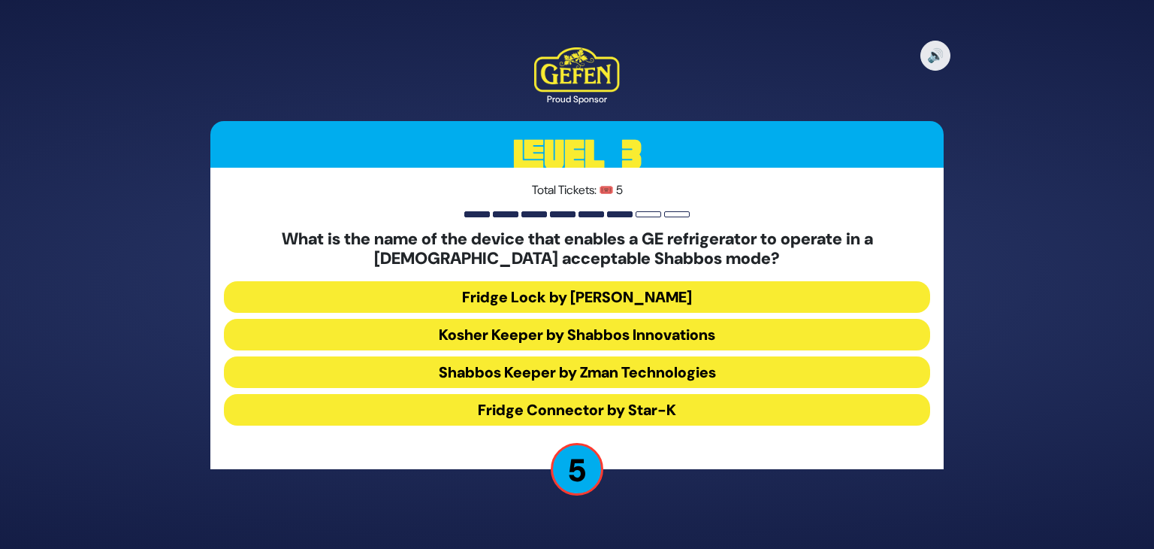
click at [550, 416] on button "Fridge Connector by Star-K" at bounding box center [577, 410] width 706 height 32
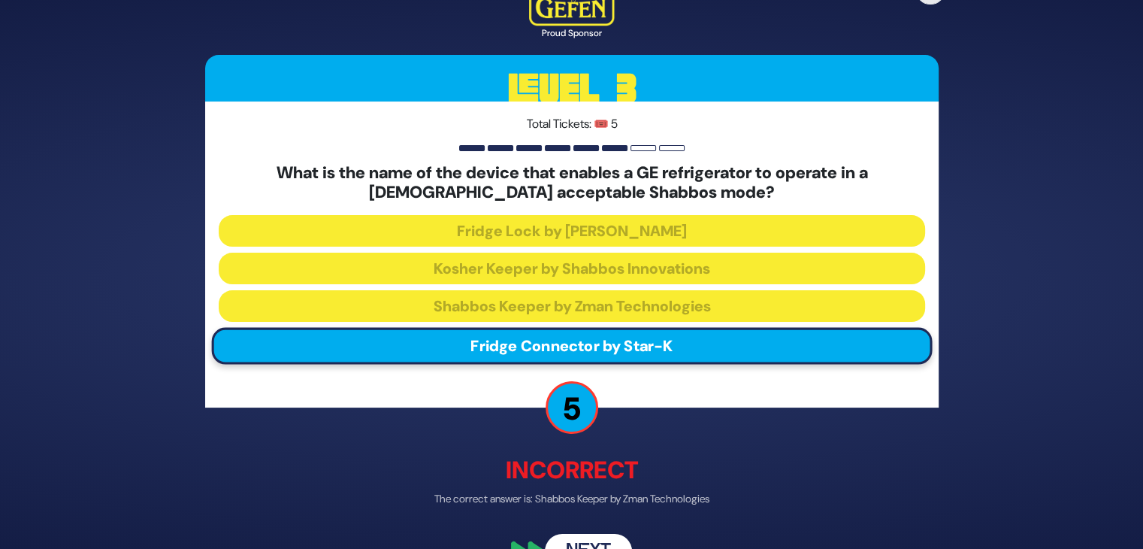
click at [582, 539] on button "Next" at bounding box center [588, 550] width 87 height 35
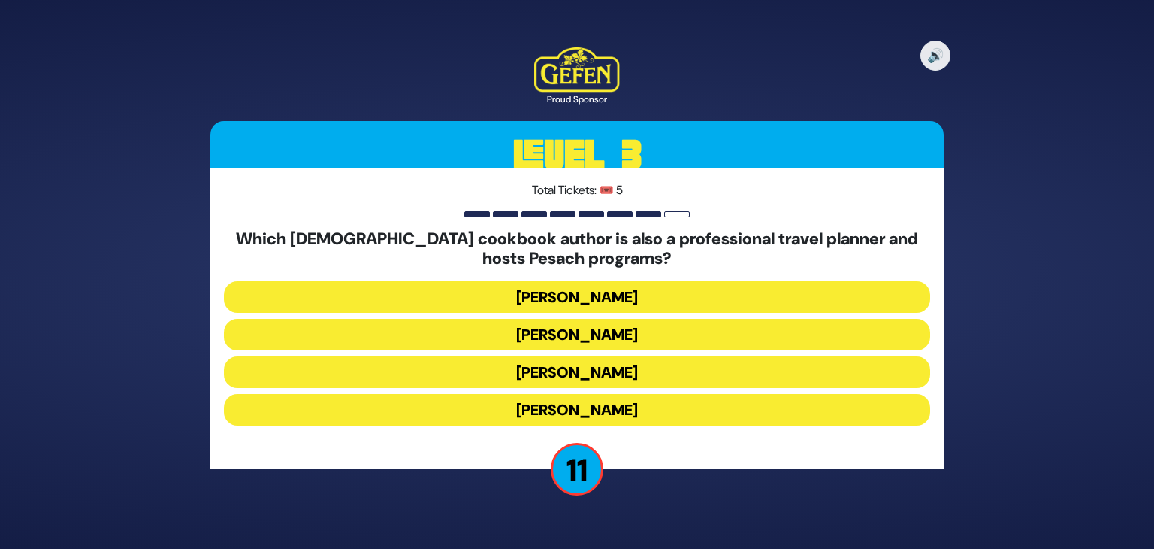
click at [589, 334] on button "[PERSON_NAME]" at bounding box center [577, 335] width 706 height 32
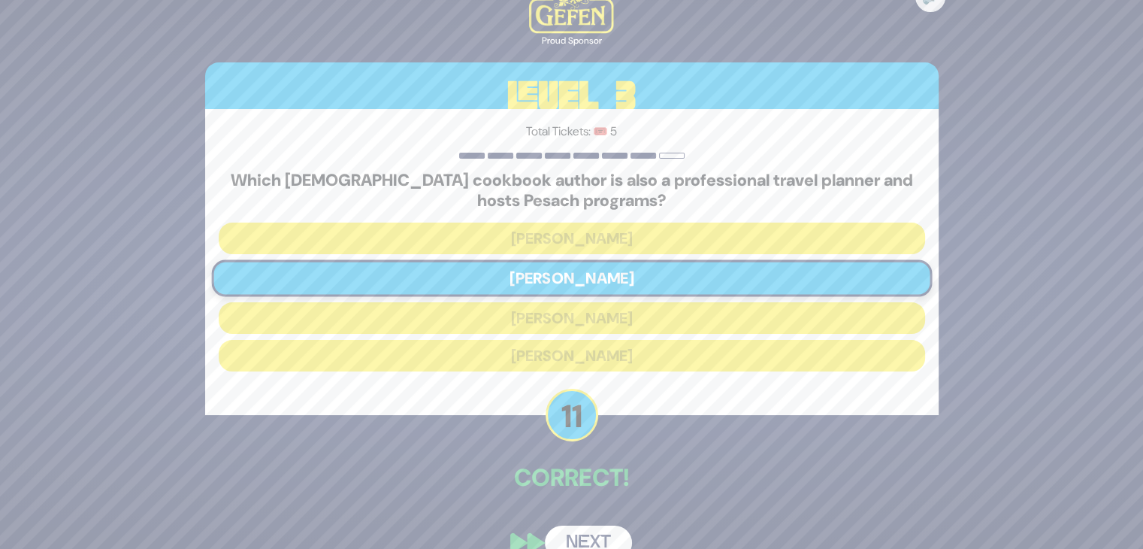
click at [572, 533] on button "Next" at bounding box center [588, 542] width 87 height 35
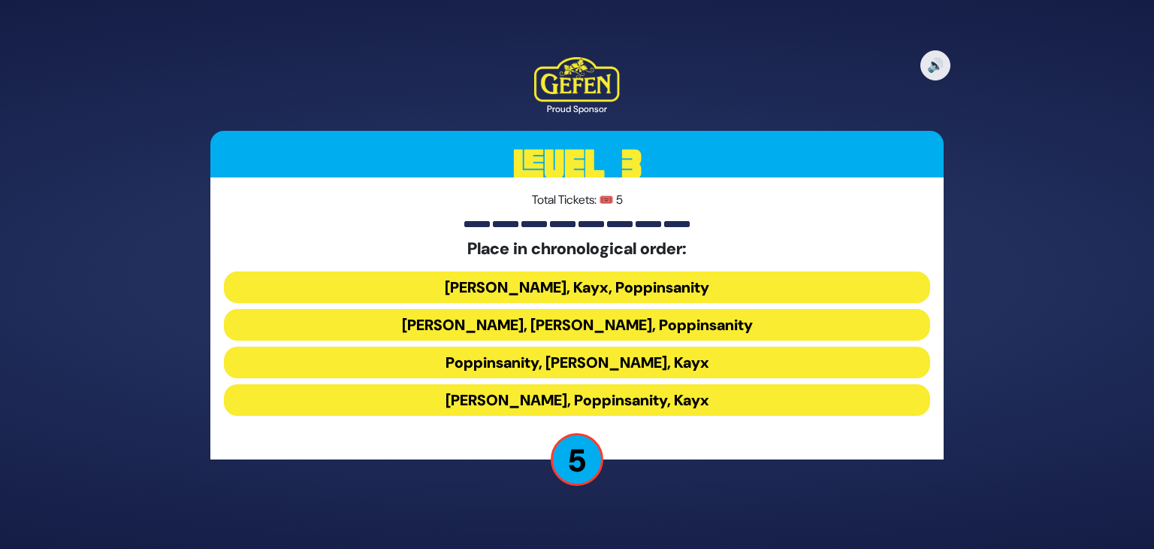
click at [517, 292] on button "[PERSON_NAME], Kayx, Poppinsanity" at bounding box center [577, 287] width 706 height 32
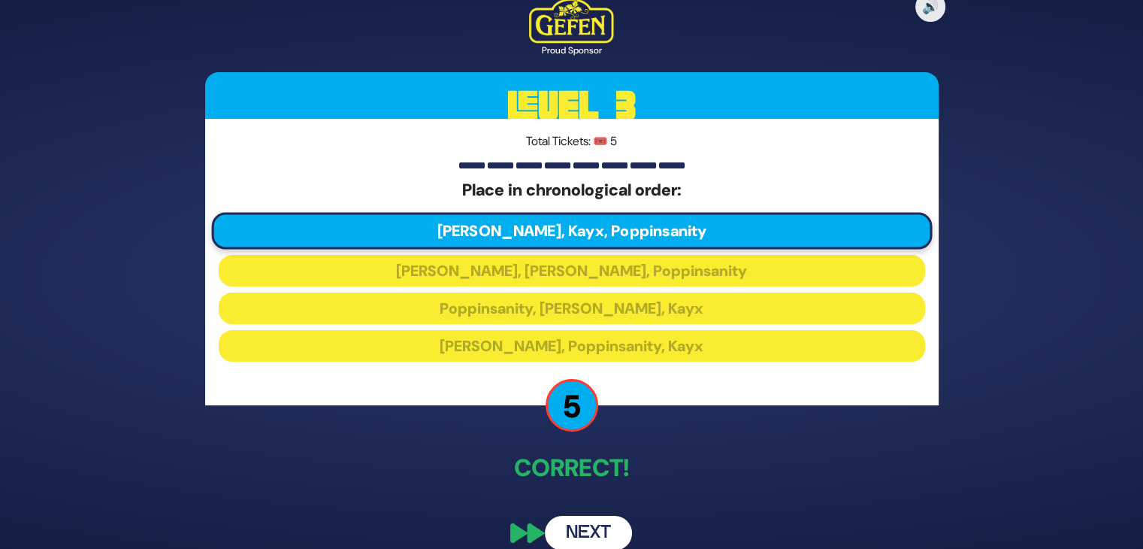
click at [578, 521] on button "Next" at bounding box center [588, 532] width 87 height 35
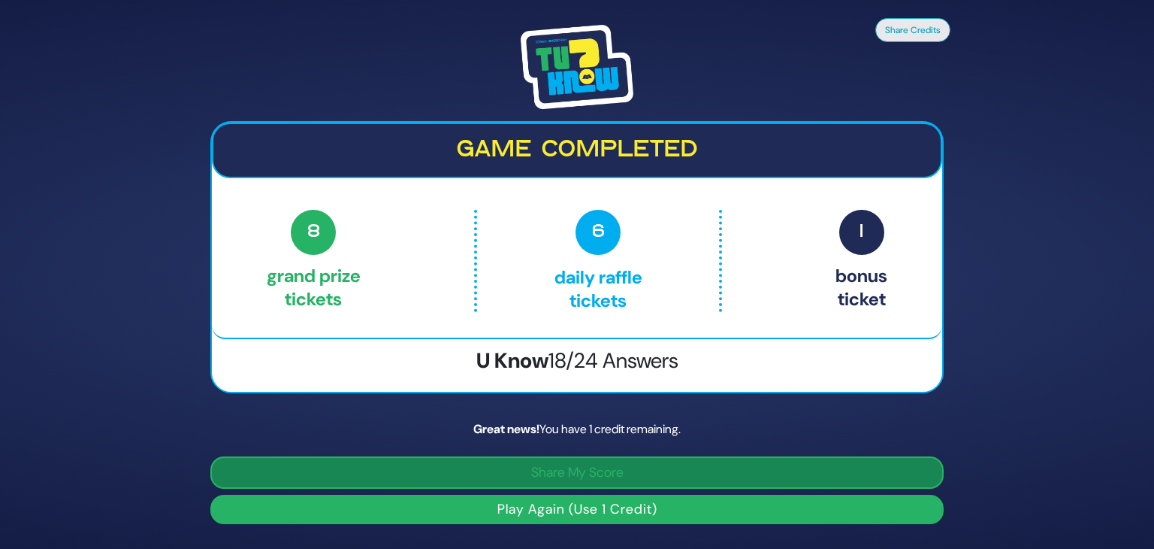
drag, startPoint x: 710, startPoint y: 479, endPoint x: 645, endPoint y: 477, distance: 64.6
click at [645, 477] on button "Share My Score" at bounding box center [576, 472] width 733 height 32
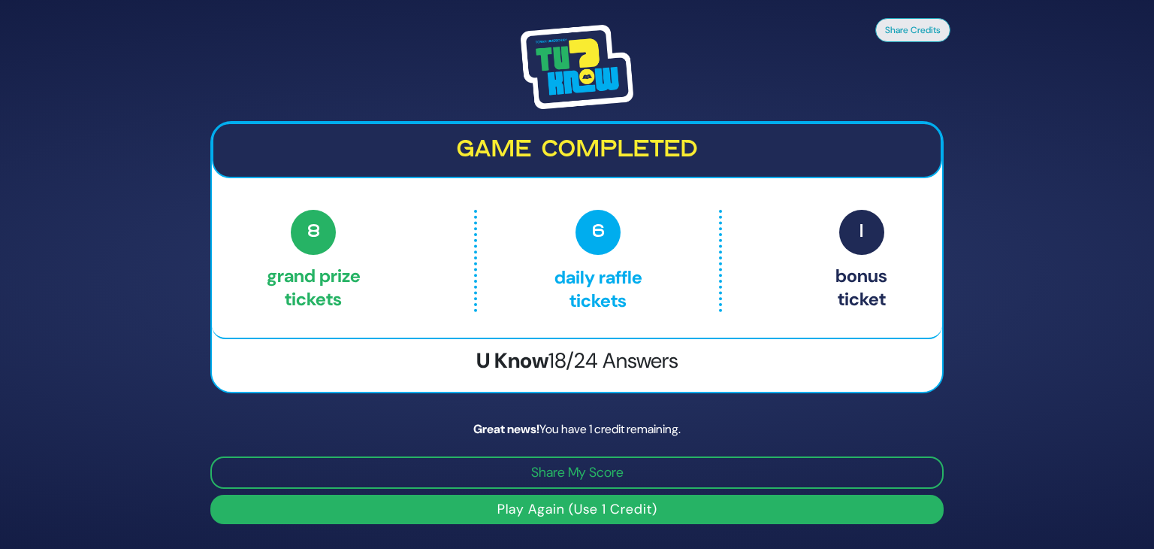
click at [620, 509] on button "Play Again (Use 1 Credit)" at bounding box center [576, 508] width 733 height 29
click at [487, 504] on button "Play Again (Use 1 Credit)" at bounding box center [576, 508] width 733 height 29
click at [809, 509] on button "Play Again (Use 1 Credit)" at bounding box center [576, 508] width 733 height 29
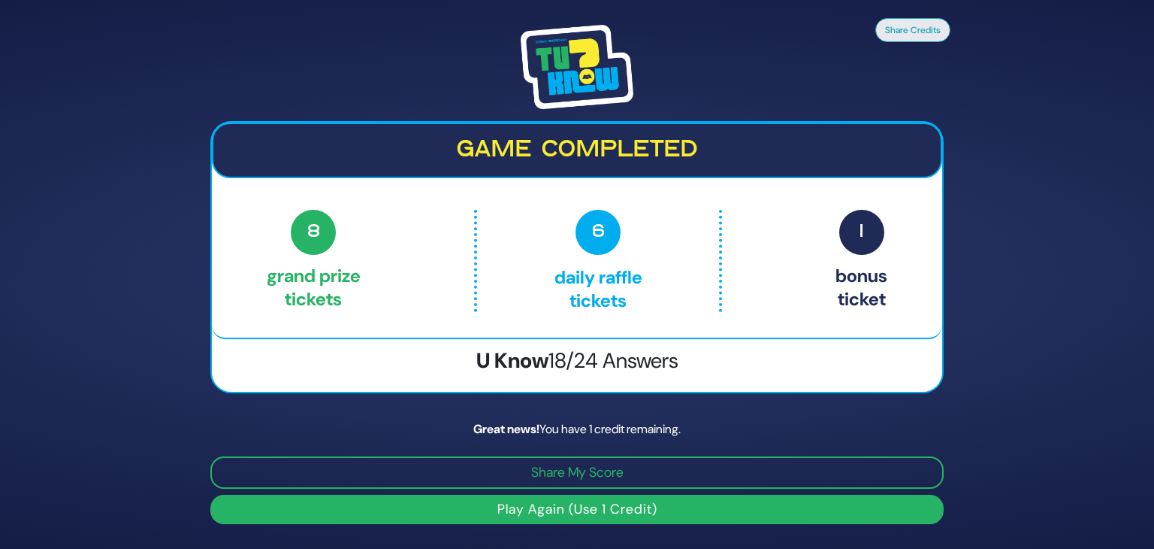
click at [210, 494] on button "Play Again (Use 1 Credit)" at bounding box center [576, 508] width 733 height 29
click at [744, 503] on button "Play Again (Use 1 Credit)" at bounding box center [576, 508] width 733 height 29
click at [631, 509] on button "Play Again (Use 1 Credit)" at bounding box center [576, 508] width 733 height 29
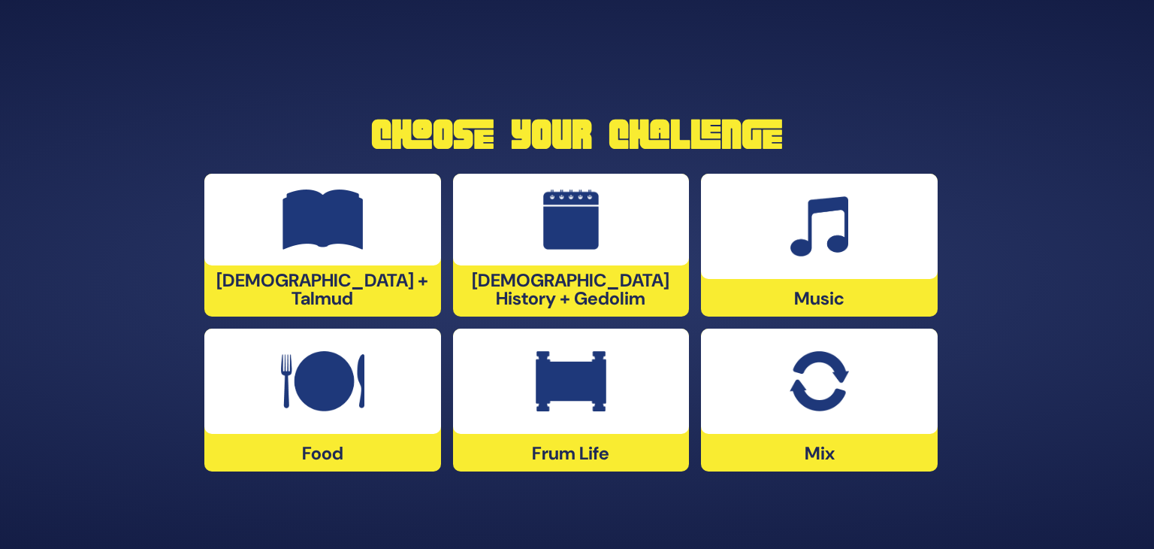
click at [824, 384] on img at bounding box center [819, 381] width 59 height 60
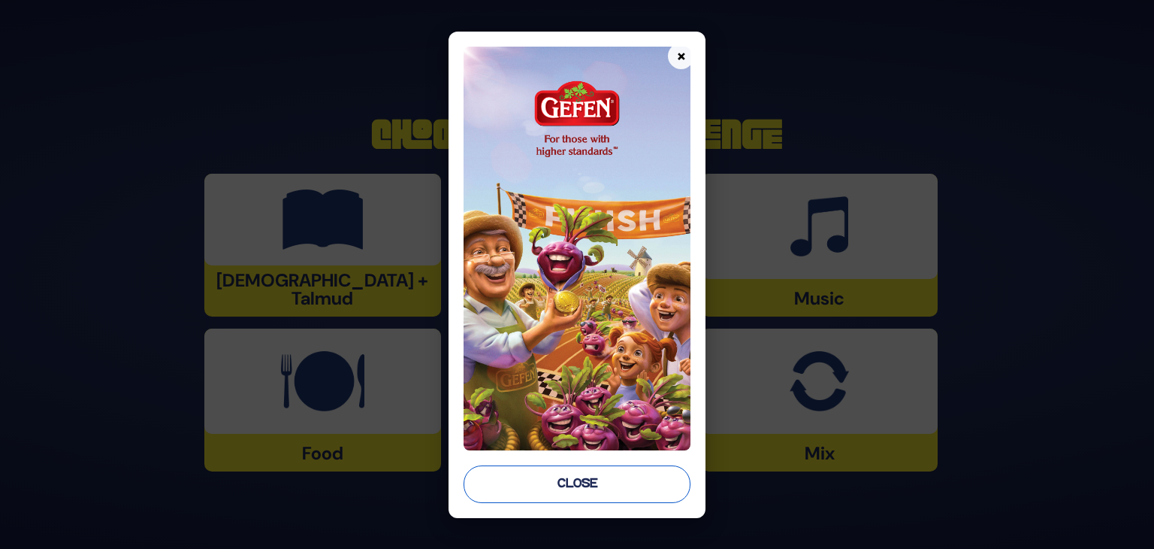
click at [633, 479] on button "Close" at bounding box center [577, 484] width 227 height 38
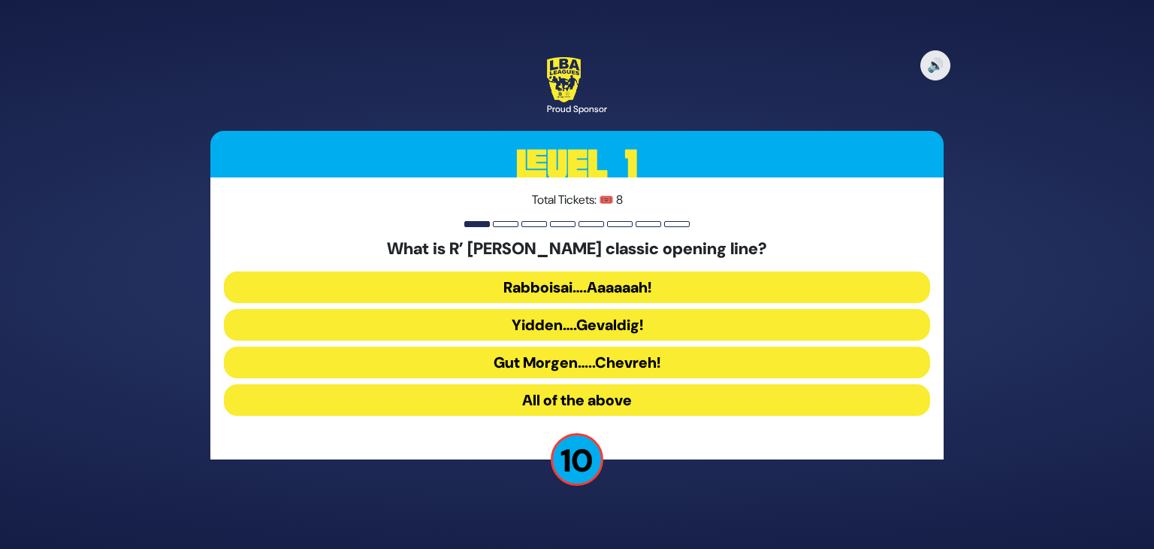
click at [567, 289] on button "Rabboisai….Aaaaaah!" at bounding box center [577, 287] width 706 height 32
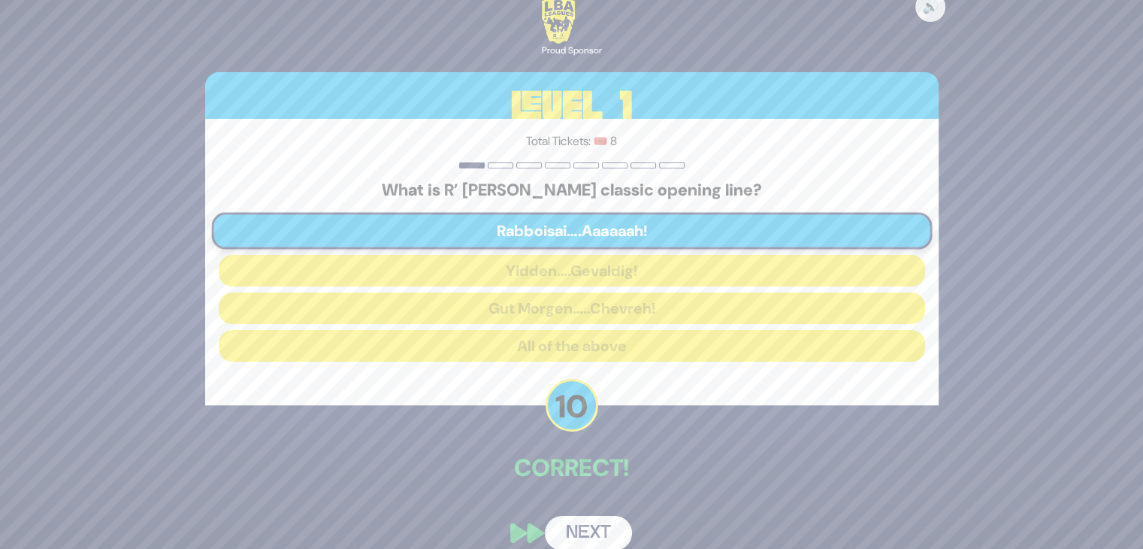
click at [577, 527] on button "Next" at bounding box center [588, 532] width 87 height 35
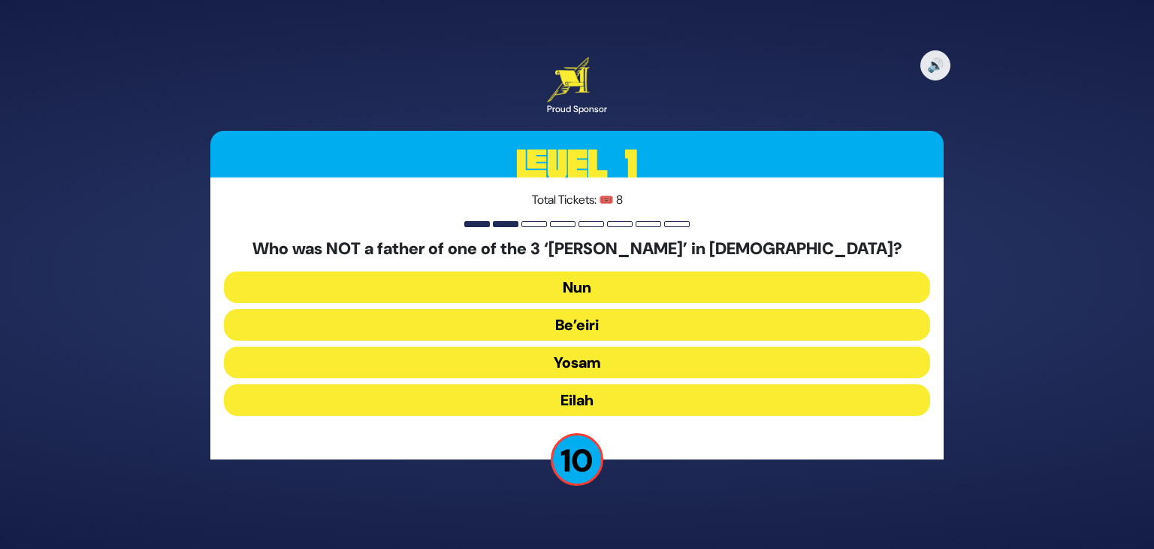
click at [479, 318] on button "Be’eiri" at bounding box center [577, 325] width 706 height 32
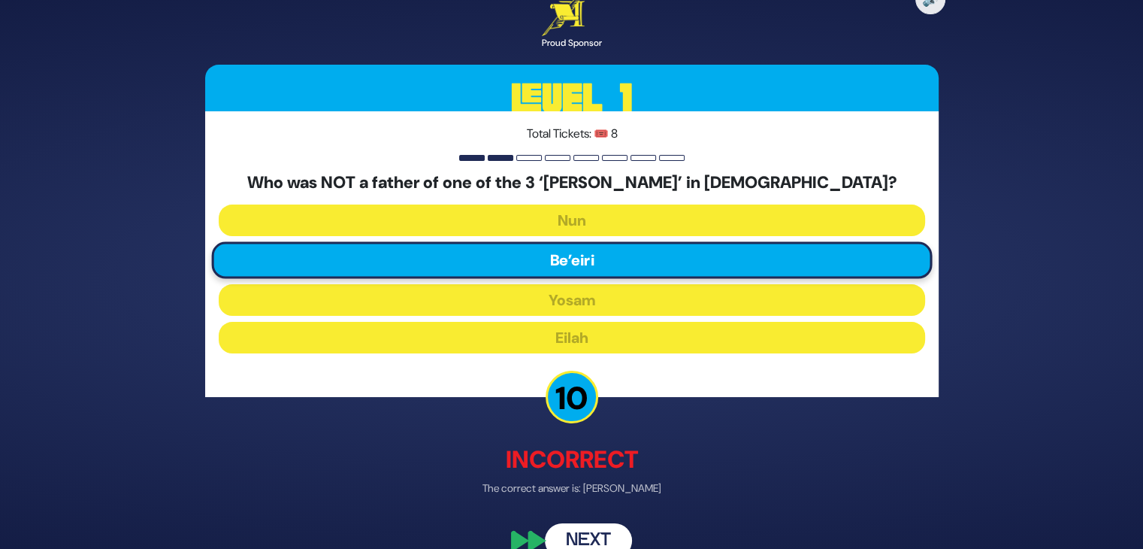
click at [588, 535] on button "Next" at bounding box center [588, 540] width 87 height 35
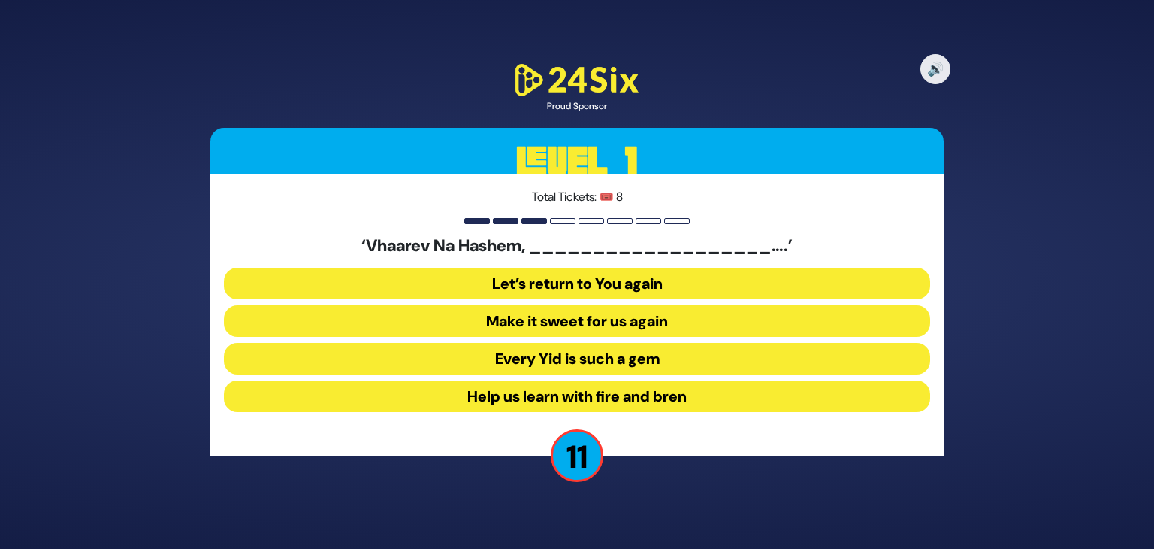
click at [494, 315] on button "Make it sweet for us again" at bounding box center [577, 321] width 706 height 32
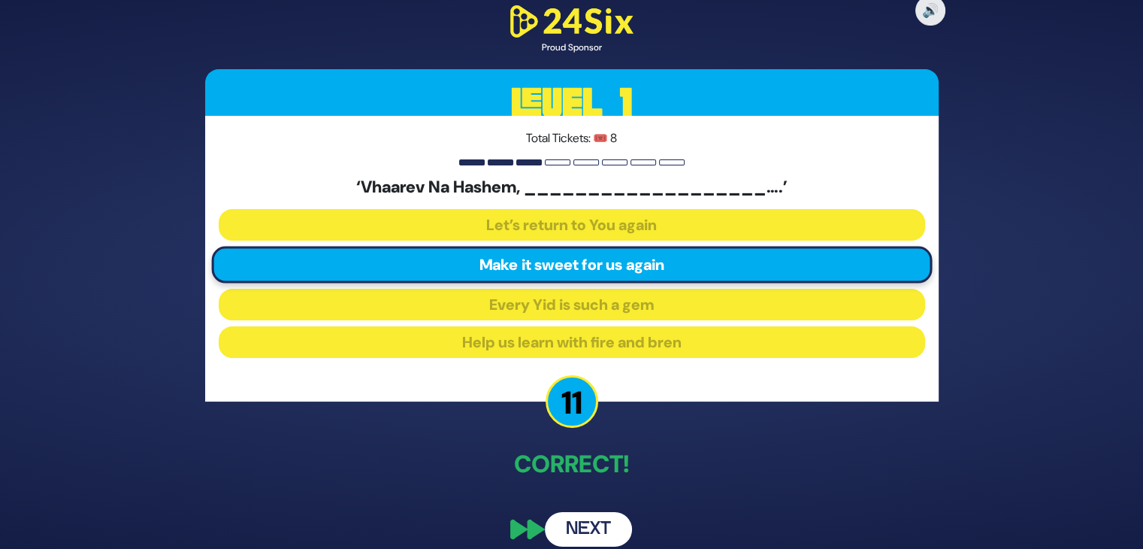
click at [590, 519] on button "Next" at bounding box center [588, 529] width 87 height 35
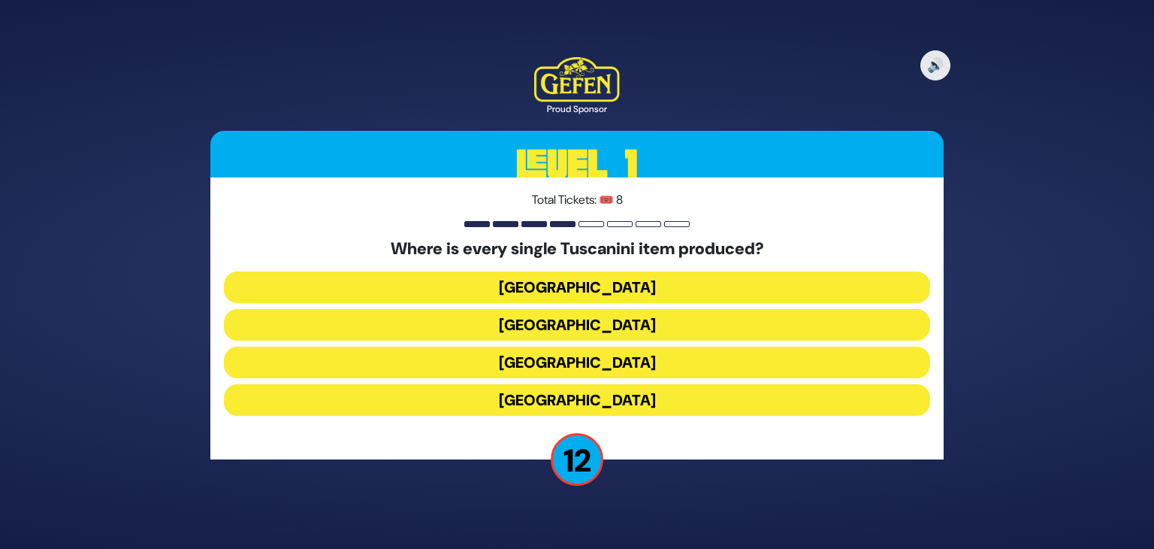
click at [541, 358] on button "Italy" at bounding box center [577, 362] width 706 height 32
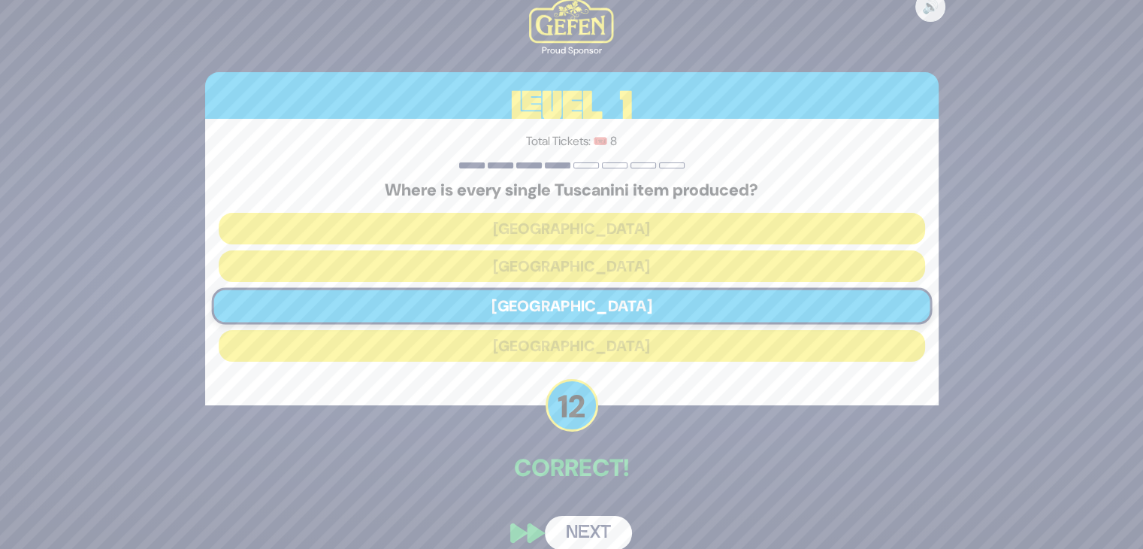
click at [573, 521] on button "Next" at bounding box center [588, 532] width 87 height 35
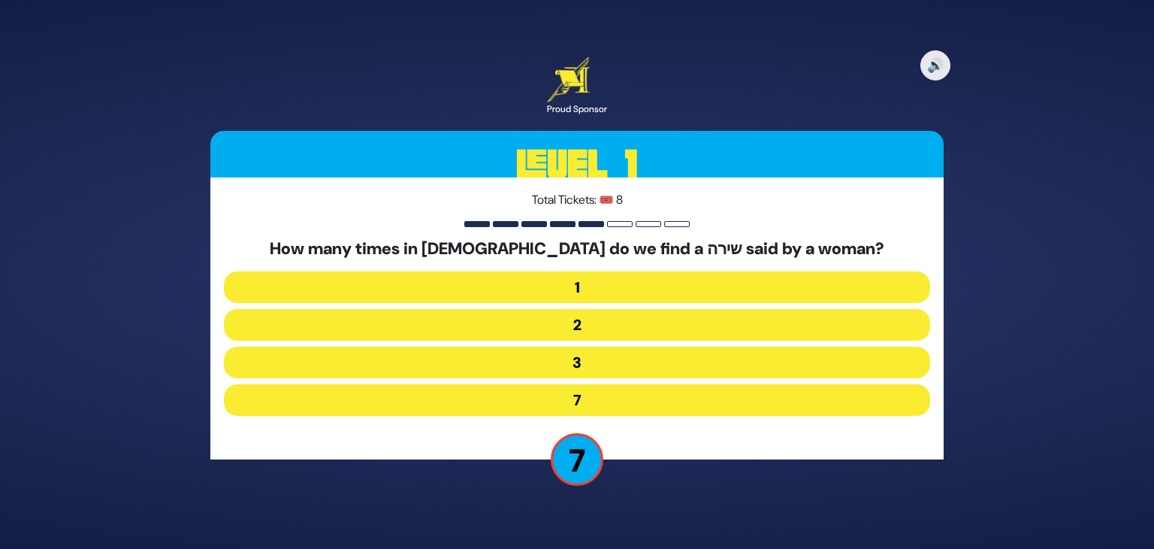
click at [544, 361] on button "3" at bounding box center [577, 362] width 706 height 32
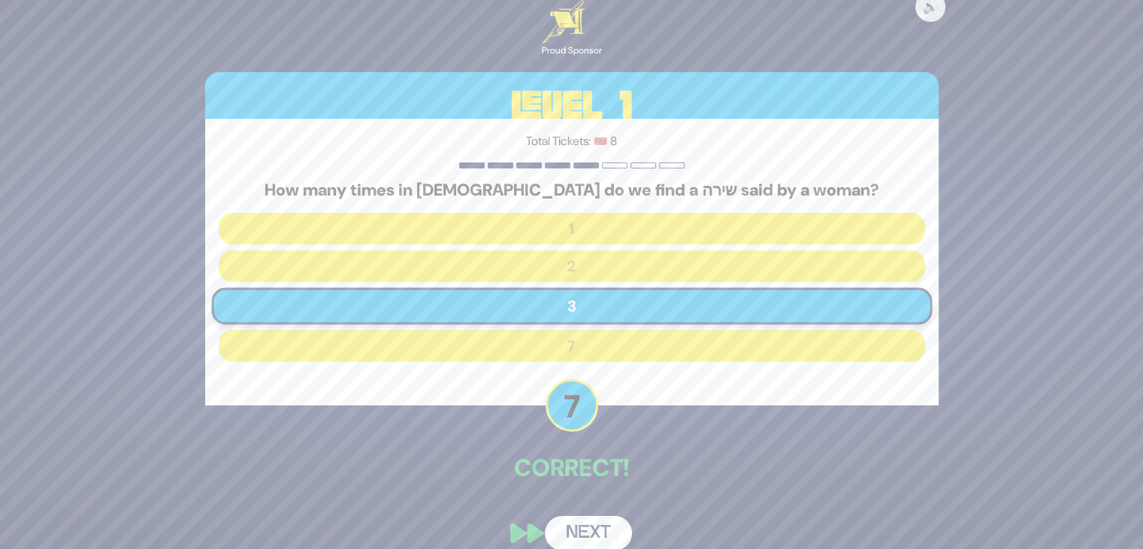
click at [596, 528] on button "Next" at bounding box center [588, 532] width 87 height 35
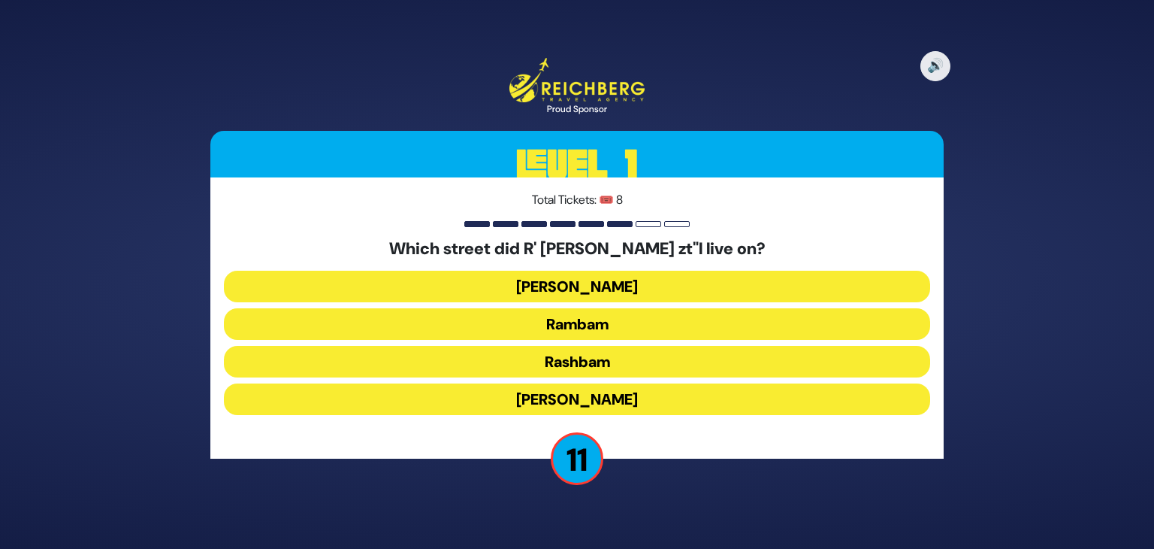
click at [526, 288] on button "Chazon Ish" at bounding box center [577, 287] width 706 height 32
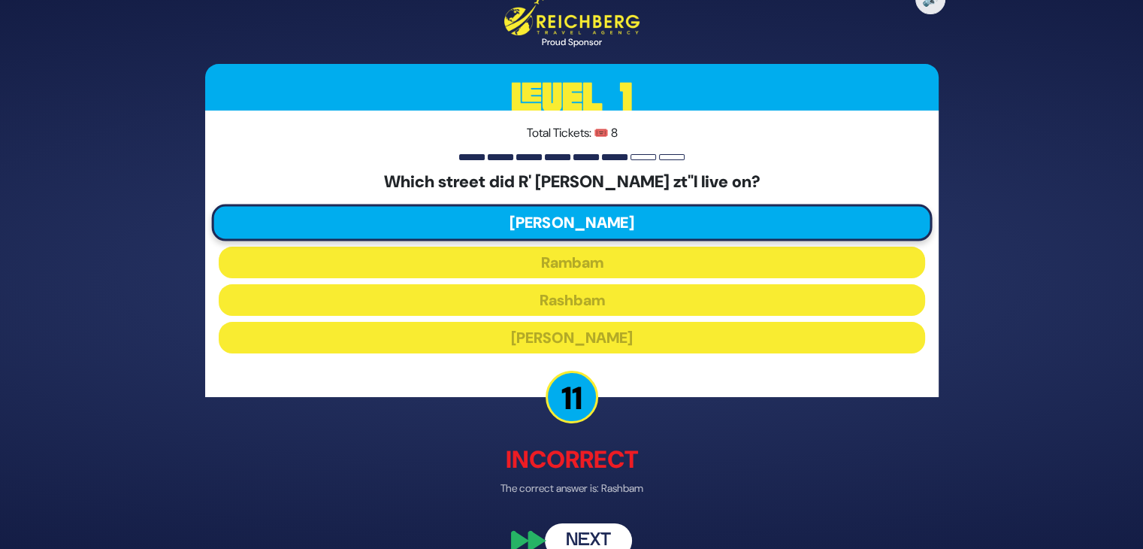
click at [597, 537] on button "Next" at bounding box center [588, 540] width 87 height 35
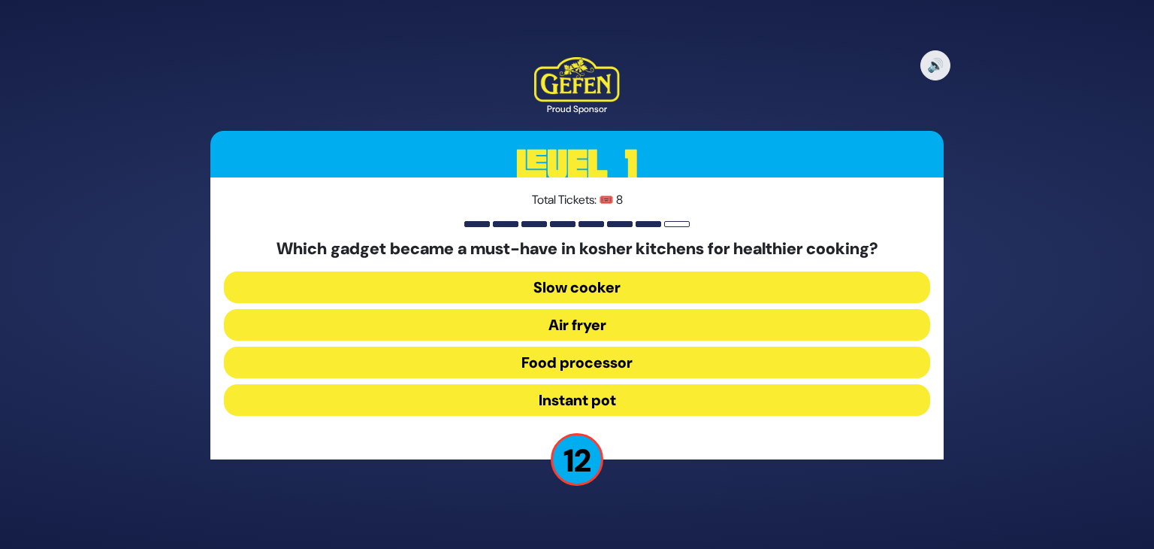
click at [575, 325] on button "Air fryer" at bounding box center [577, 325] width 706 height 32
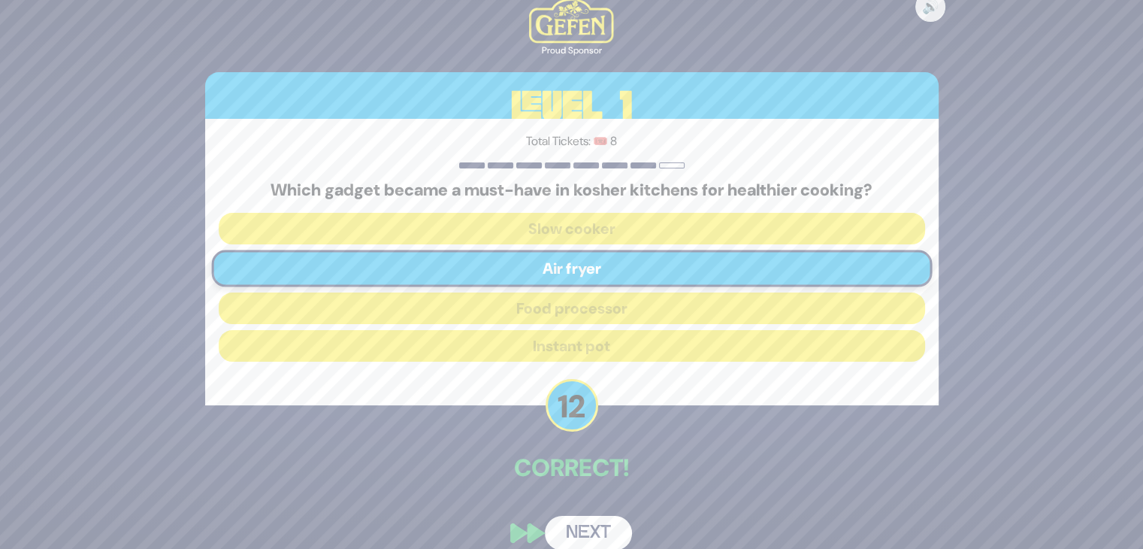
click at [576, 527] on button "Next" at bounding box center [588, 532] width 87 height 35
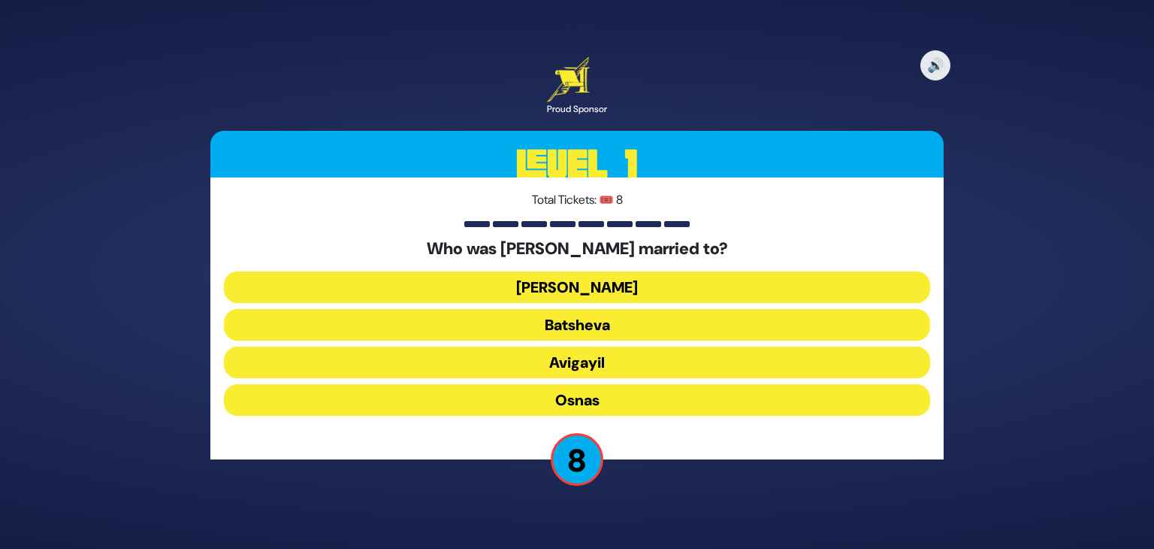
click at [514, 355] on button "Avigayil" at bounding box center [577, 362] width 706 height 32
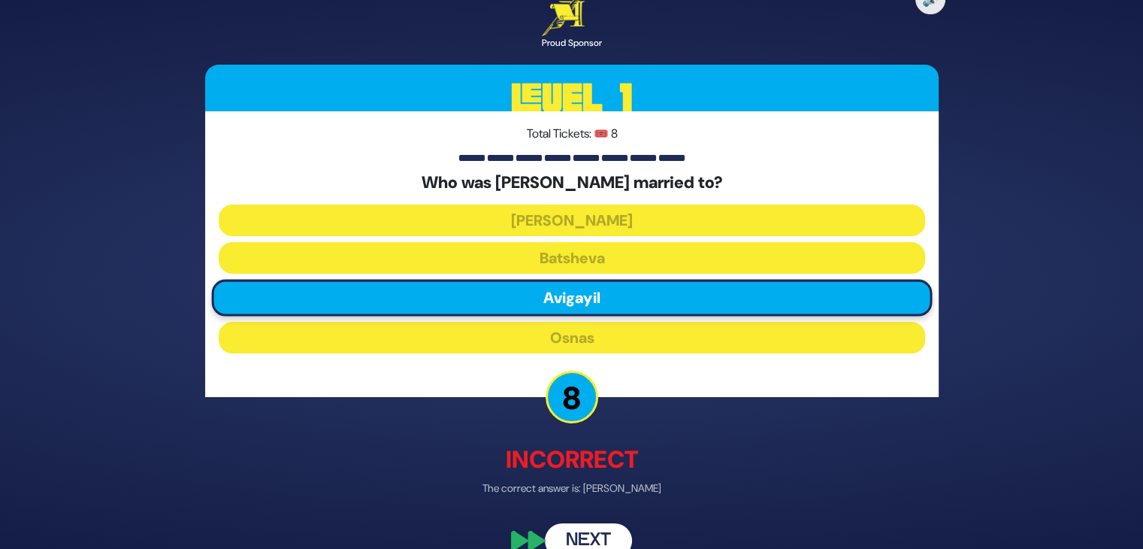
click at [589, 537] on button "Next" at bounding box center [588, 540] width 87 height 35
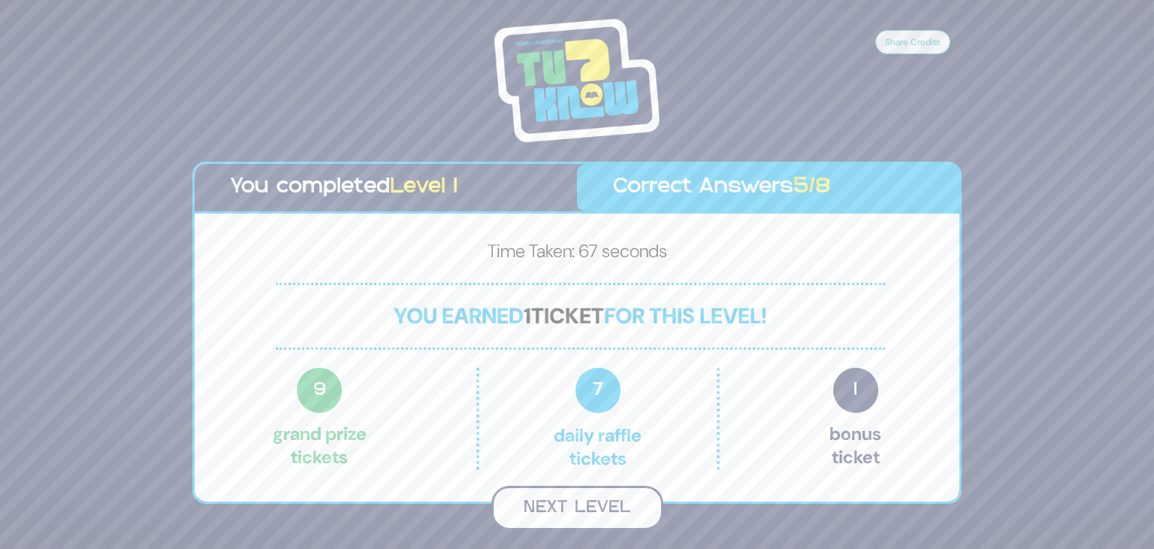
click at [604, 504] on button "Next Level" at bounding box center [577, 507] width 172 height 44
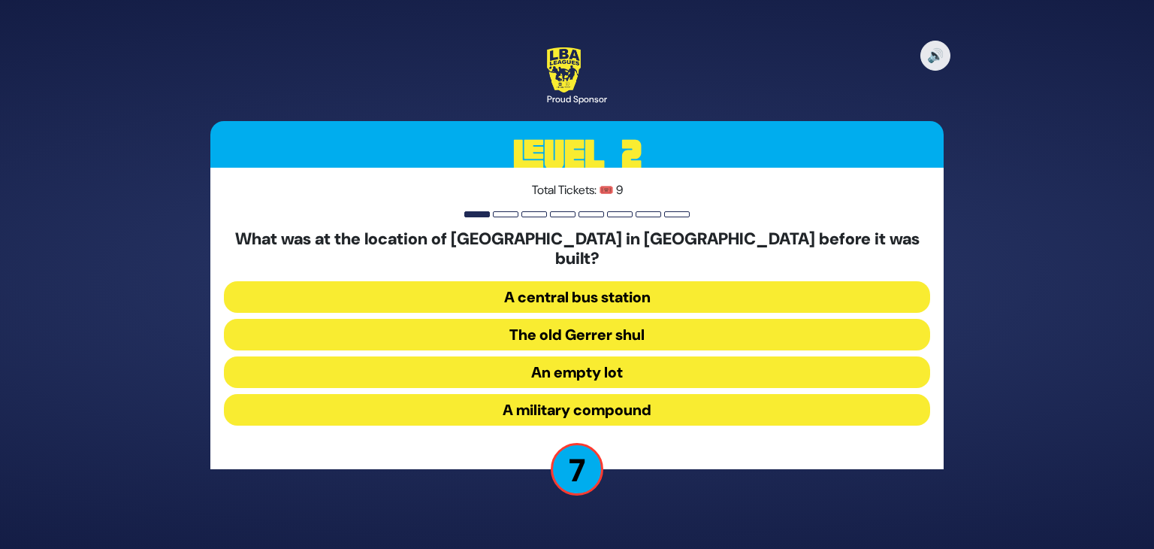
click at [494, 284] on button "A central bus station" at bounding box center [577, 297] width 706 height 32
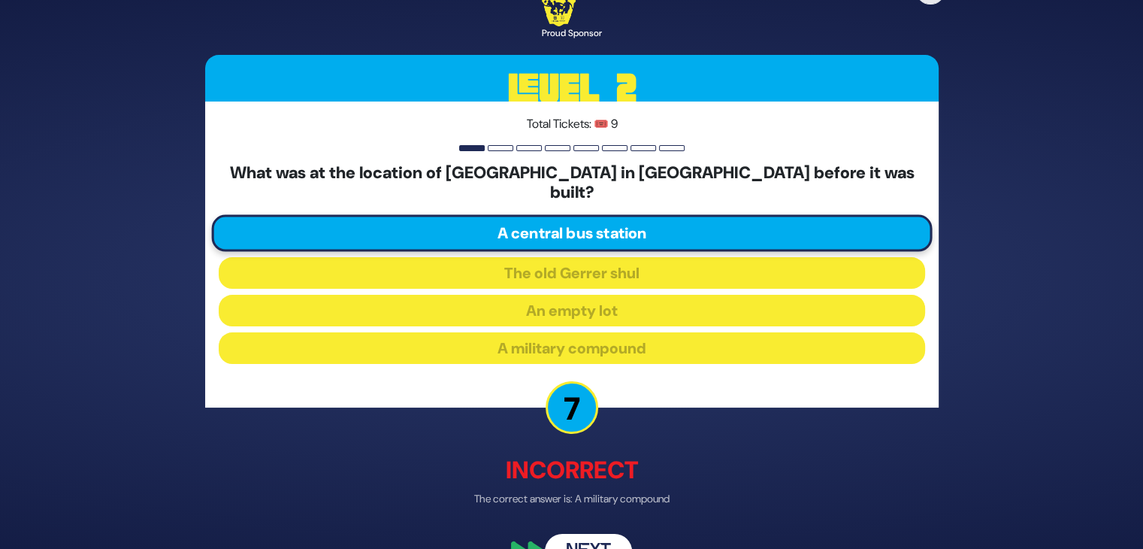
click at [603, 533] on button "Next" at bounding box center [588, 550] width 87 height 35
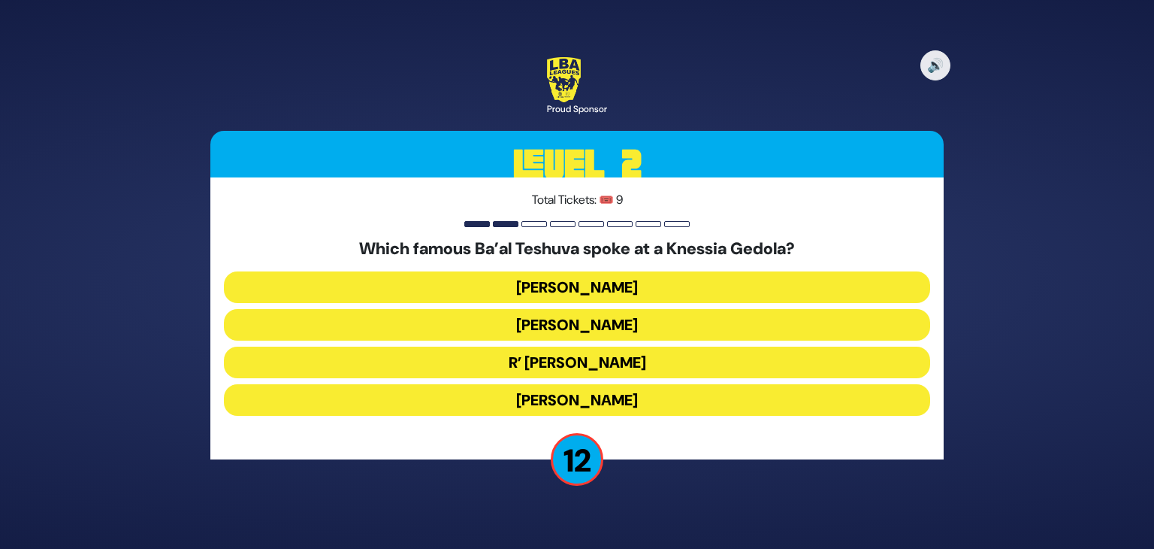
click at [504, 286] on button "Stephen Hill" at bounding box center [577, 287] width 706 height 32
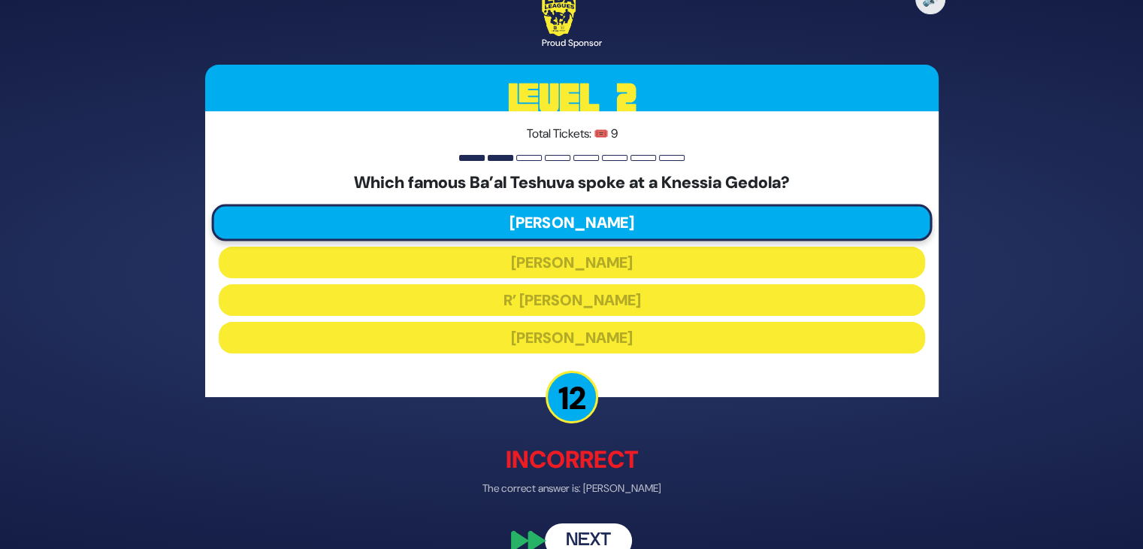
click at [578, 536] on button "Next" at bounding box center [588, 540] width 87 height 35
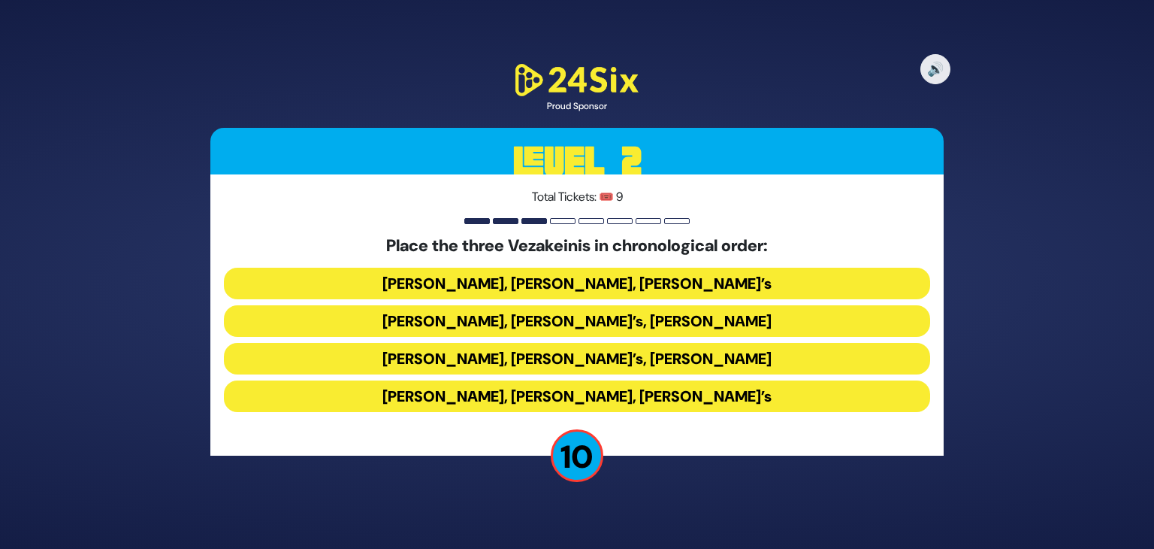
click at [403, 394] on button "Avraham Fried’s, Baruch Levine’s, Bonei Olam’s" at bounding box center [577, 396] width 706 height 32
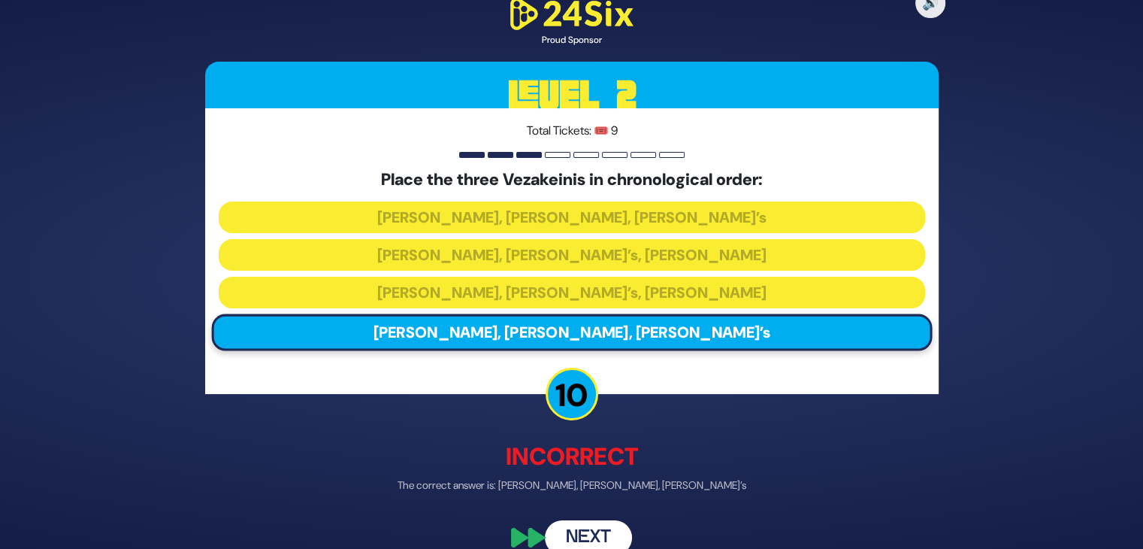
click at [588, 533] on button "Next" at bounding box center [588, 537] width 87 height 35
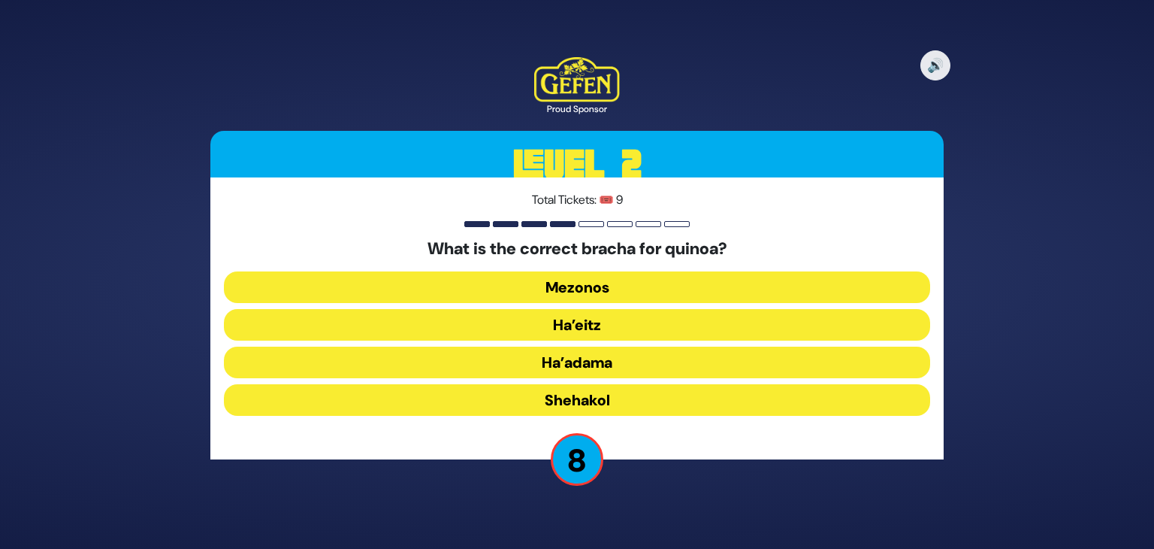
click at [639, 298] on button "Mezonos" at bounding box center [577, 287] width 706 height 32
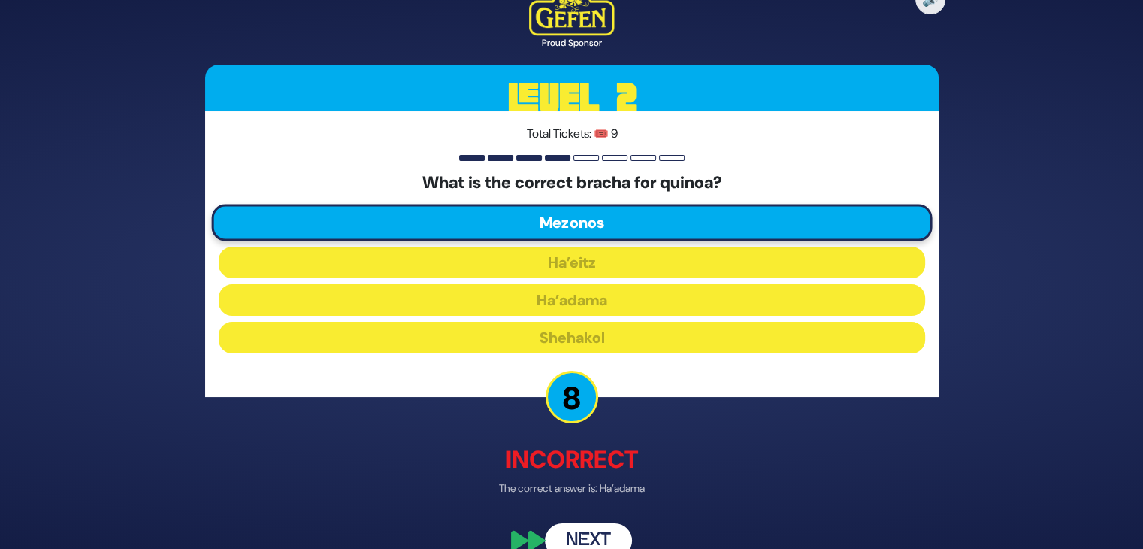
click at [586, 534] on button "Next" at bounding box center [588, 540] width 87 height 35
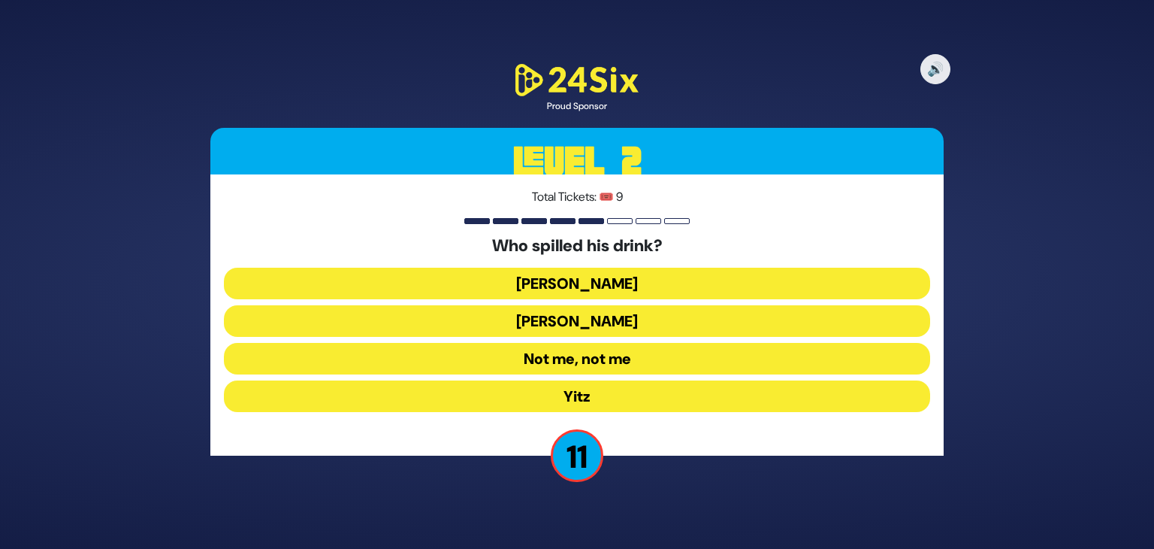
click at [607, 279] on button "Asher Zelig" at bounding box center [577, 284] width 706 height 32
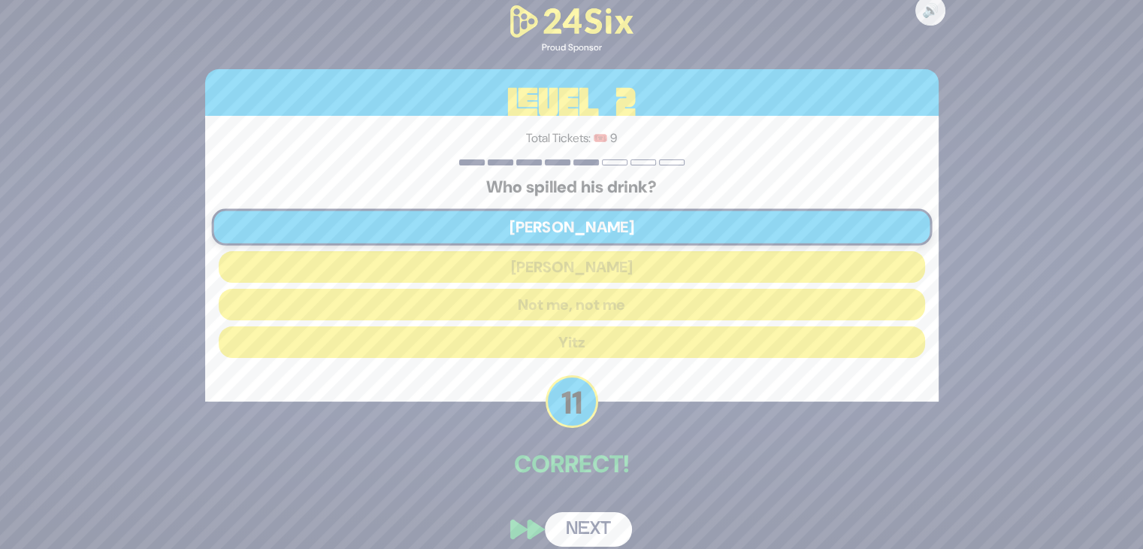
click at [595, 524] on button "Next" at bounding box center [588, 529] width 87 height 35
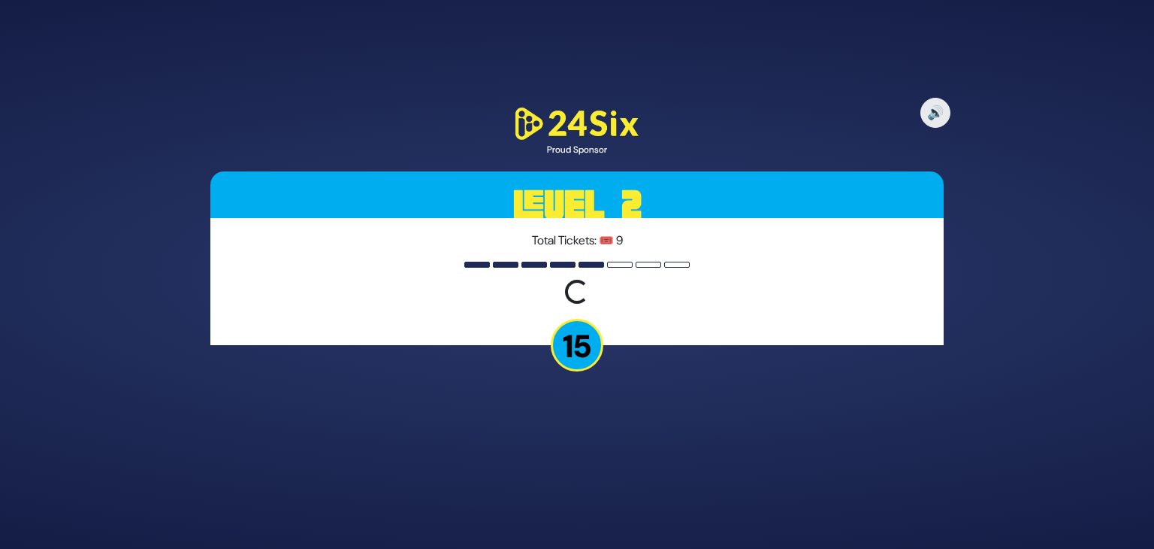
click at [730, 360] on div "🔊 Proud Sponsor Level 2 Total Tickets: 🎟️ 9 Loading question... 15" at bounding box center [576, 274] width 769 height 376
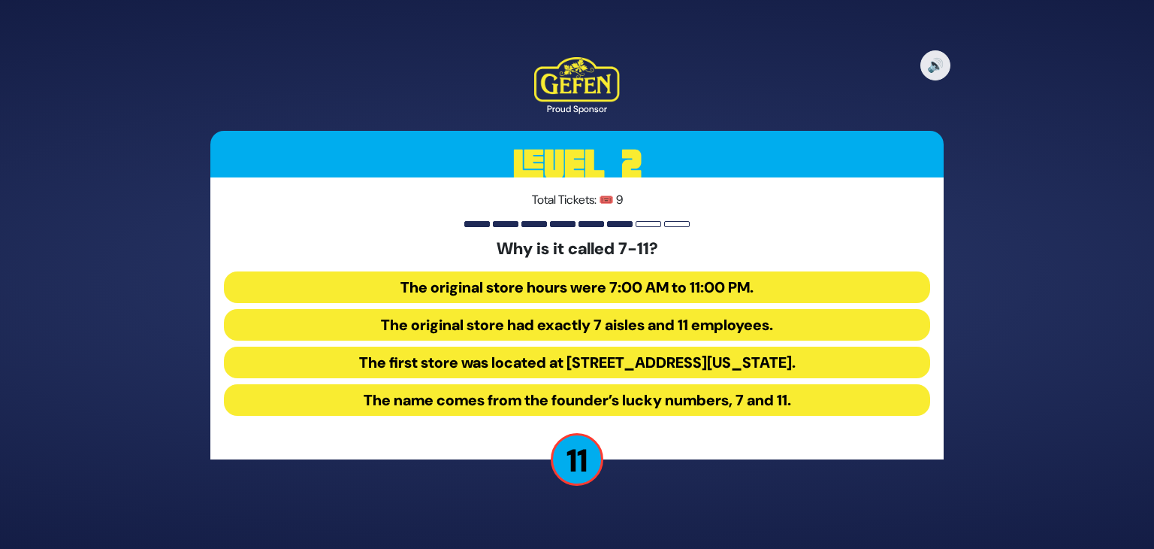
click at [709, 295] on button "The original store hours were 7:00 AM to 11:00 PM." at bounding box center [577, 287] width 706 height 32
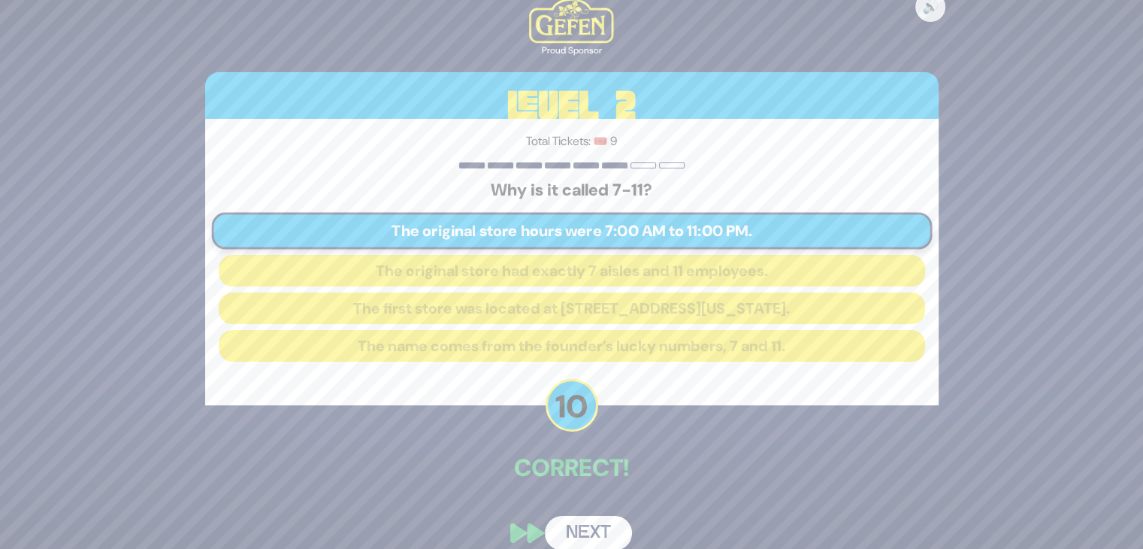
click at [596, 529] on button "Next" at bounding box center [588, 532] width 87 height 35
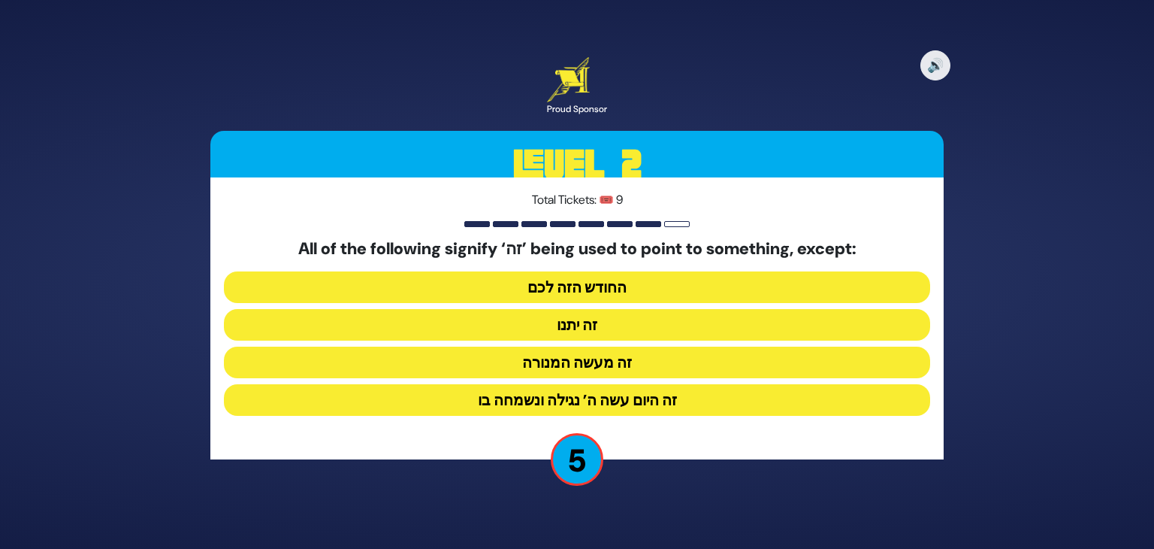
click at [619, 324] on button "זה יתנו" at bounding box center [577, 325] width 706 height 32
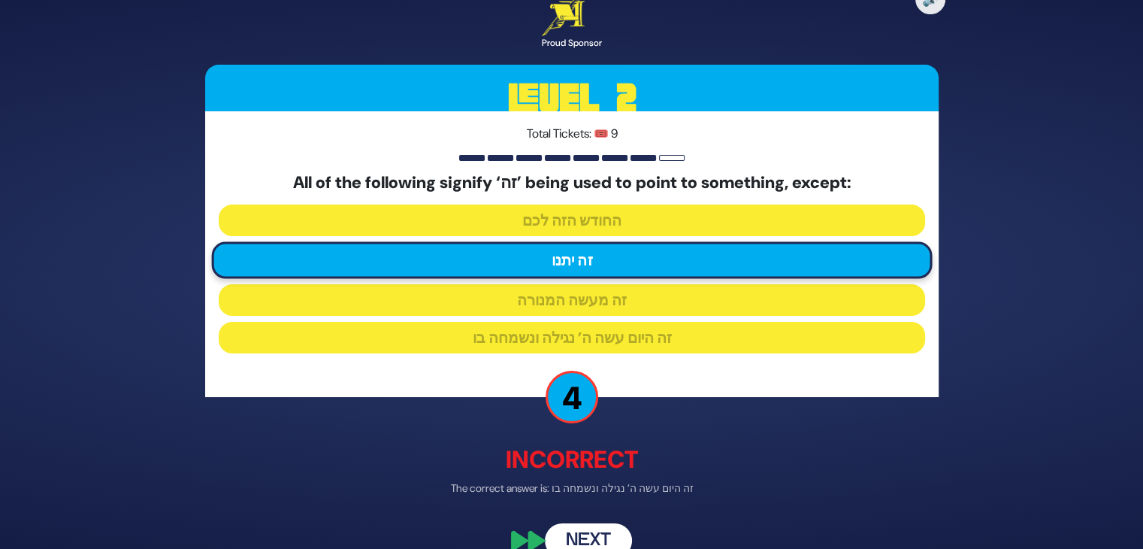
click at [592, 538] on button "Next" at bounding box center [588, 540] width 87 height 35
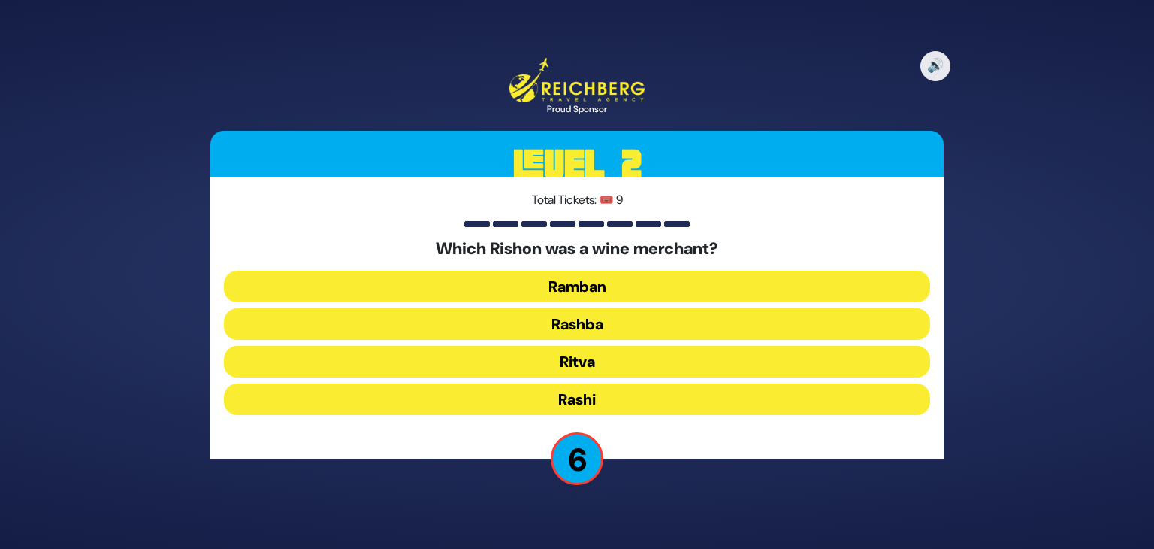
click at [612, 313] on button "Rashba" at bounding box center [577, 324] width 706 height 32
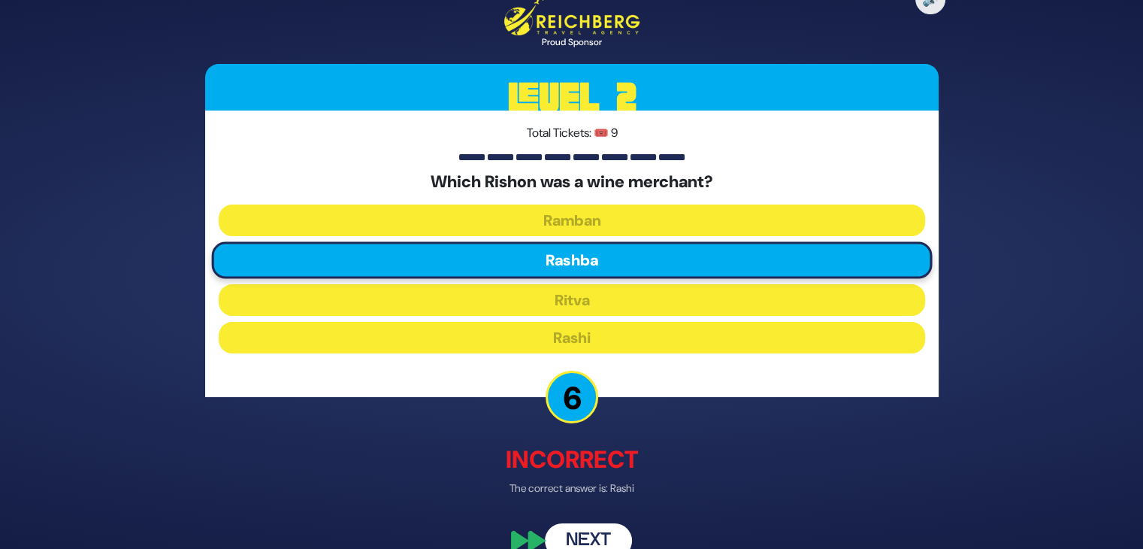
scroll to position [26, 0]
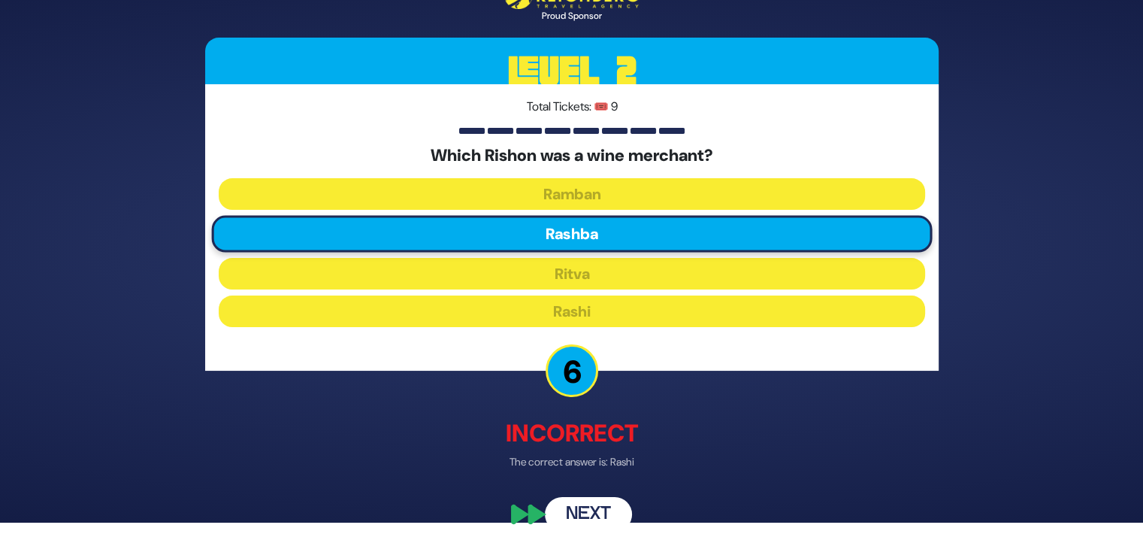
click at [602, 514] on button "Next" at bounding box center [588, 514] width 87 height 35
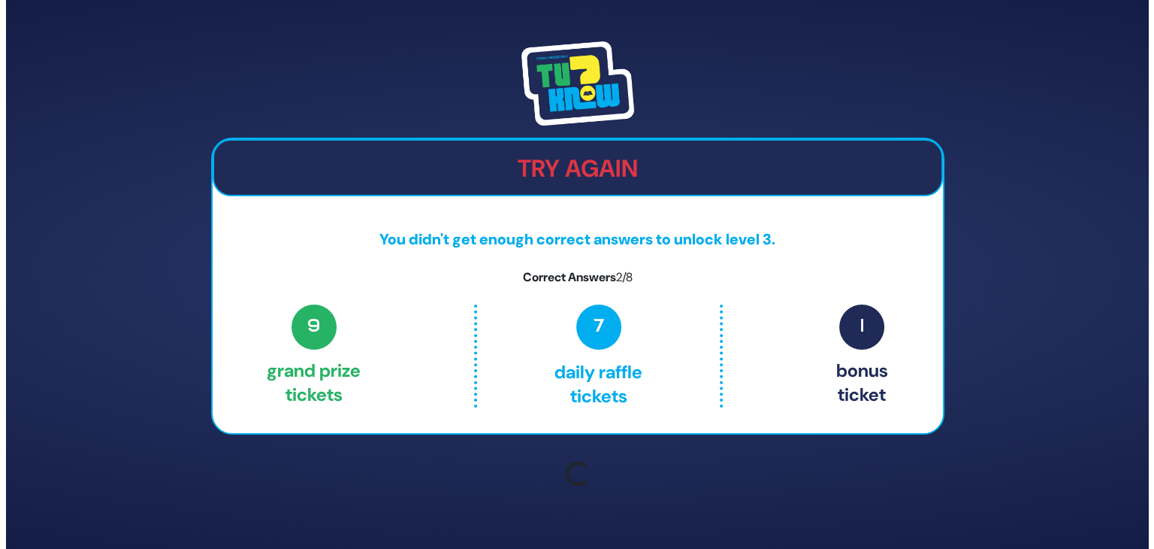
scroll to position [0, 0]
